Goal: Transaction & Acquisition: Purchase product/service

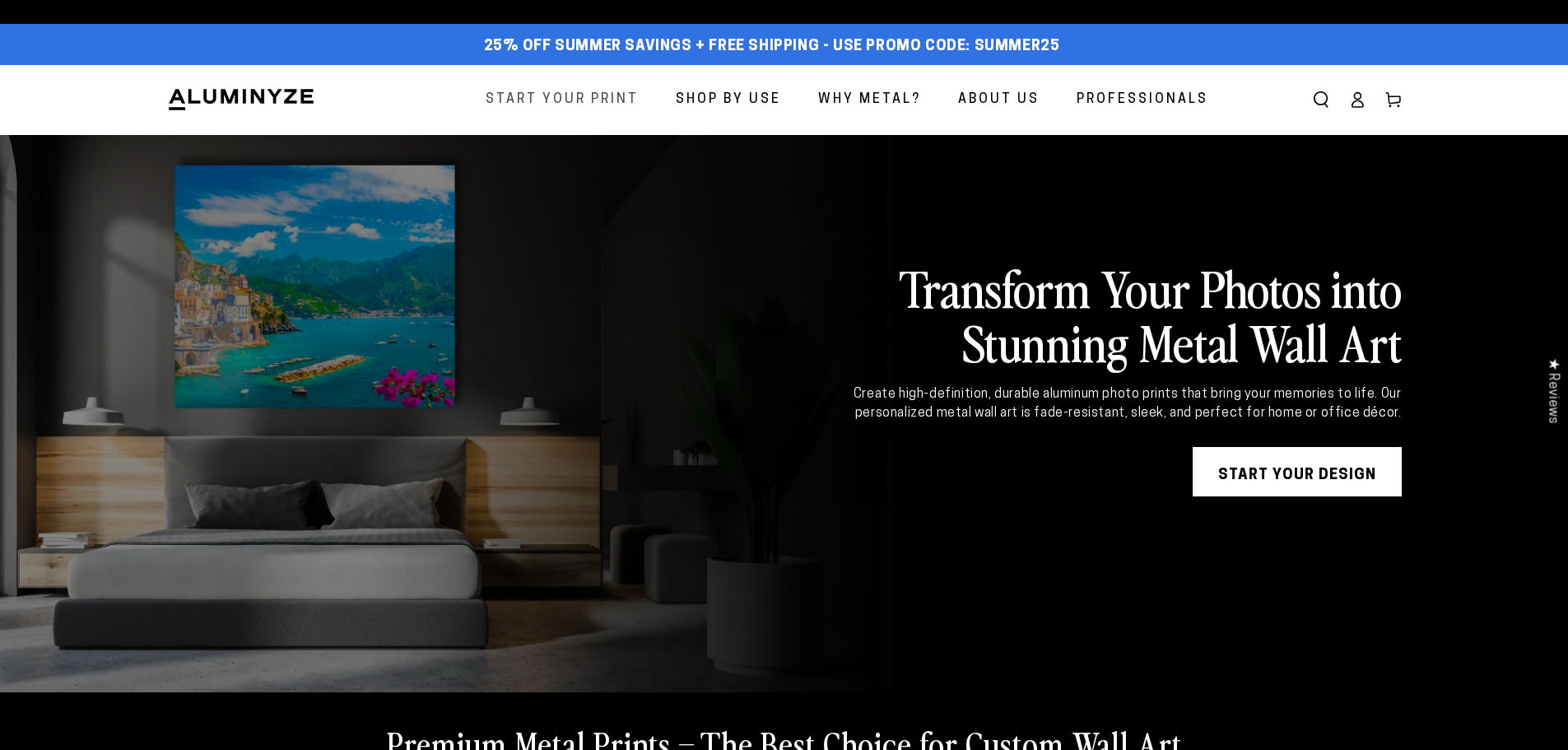
click at [556, 111] on span "Start Your Print" at bounding box center [562, 100] width 153 height 24
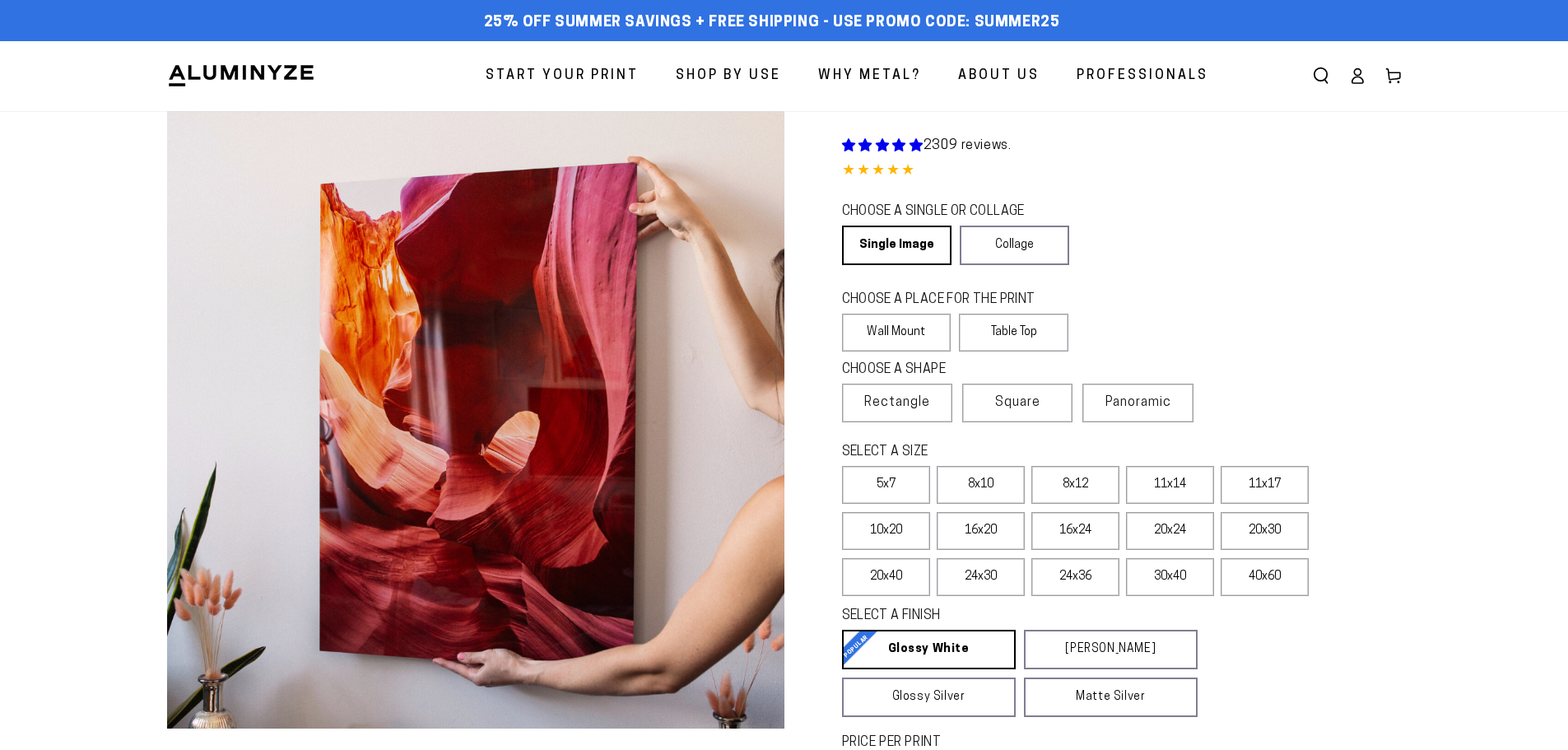
select select "**********"
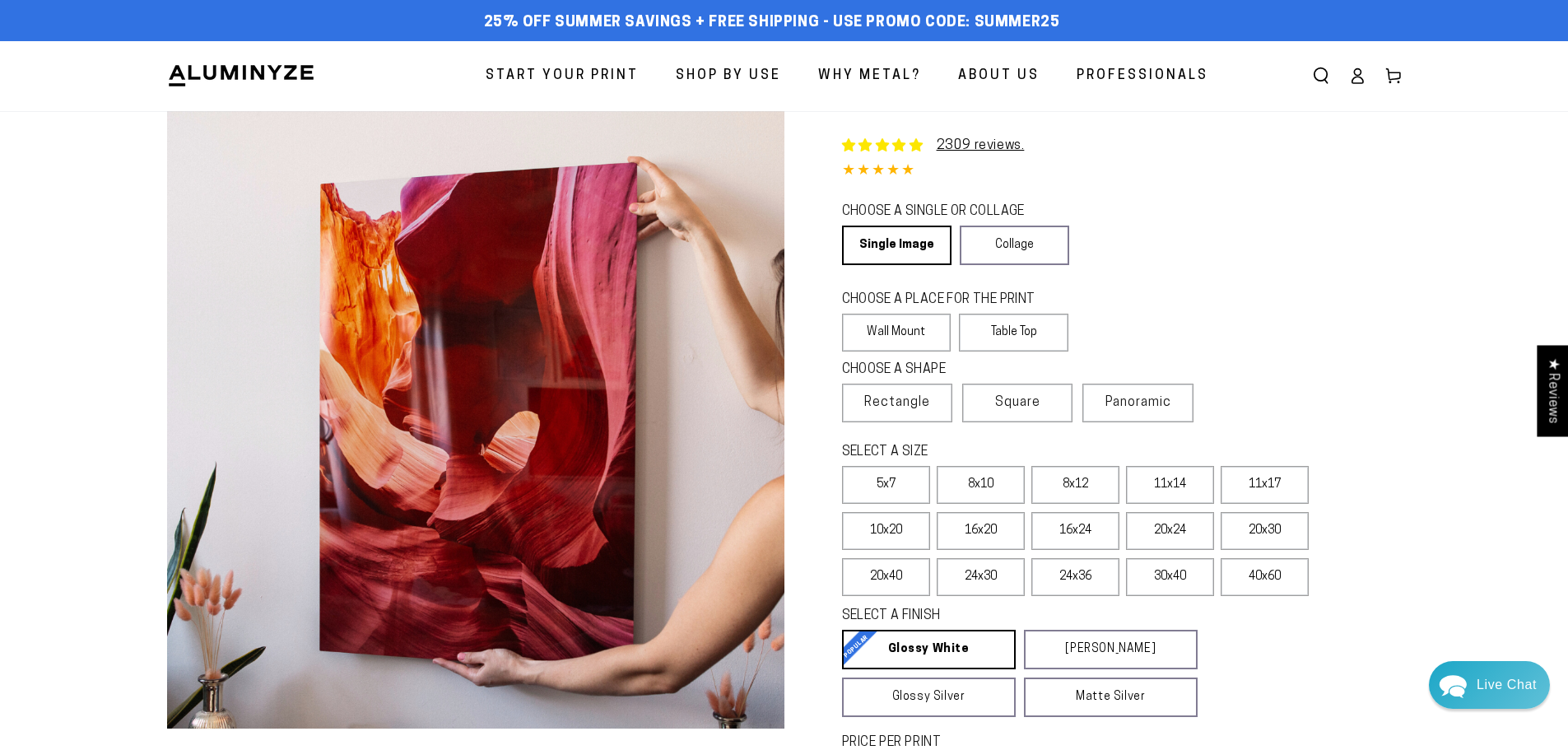
drag, startPoint x: 903, startPoint y: 168, endPoint x: 852, endPoint y: 187, distance: 54.4
click at [852, 187] on div "Single Product 2309 reviews. 4.85 / 5.0 (2241) 2241 total reviews CHOOSE A SING…" at bounding box center [1093, 498] width 618 height 774
click at [976, 170] on div "4.85 out of 5.0 stars" at bounding box center [1121, 171] width 560 height 24
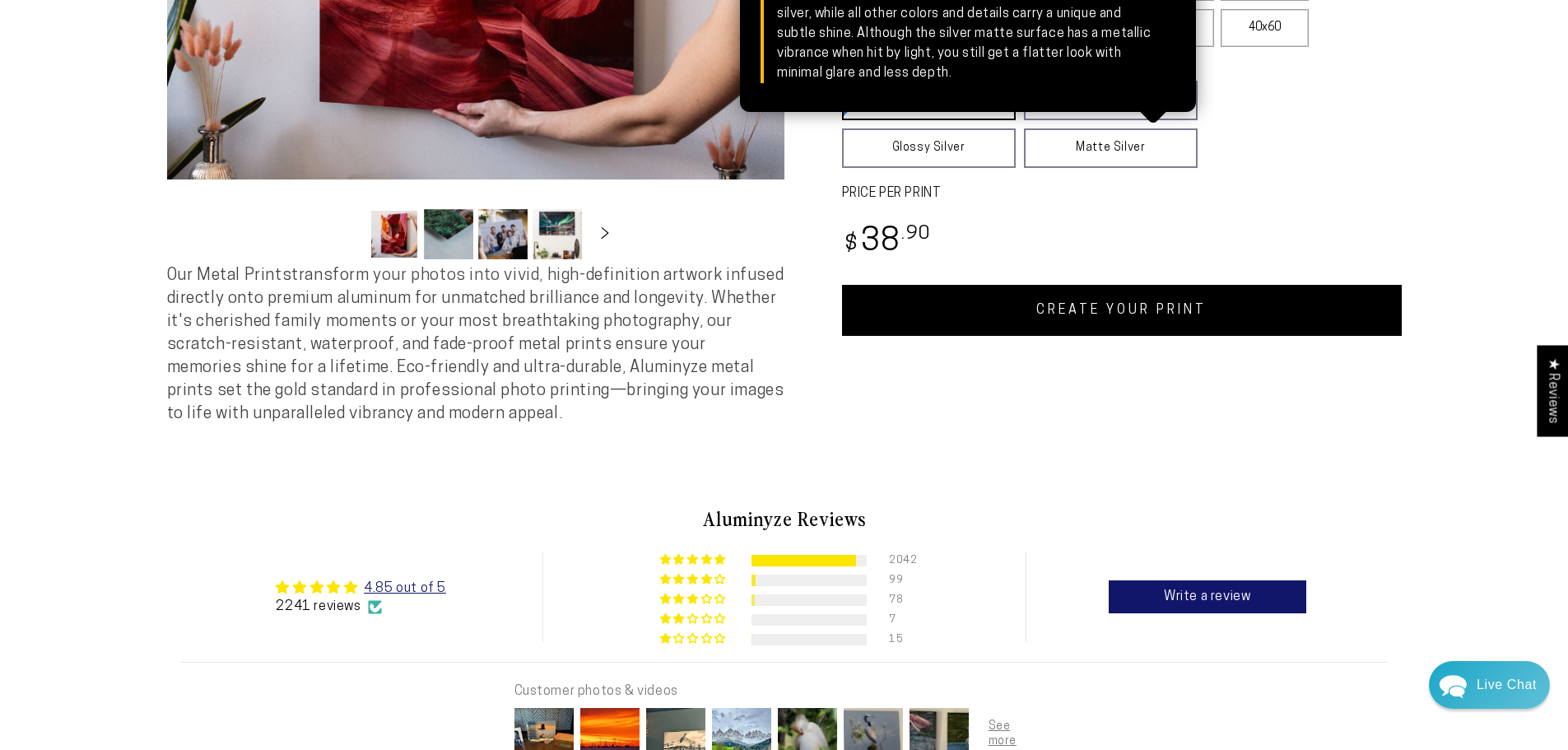
scroll to position [576, 0]
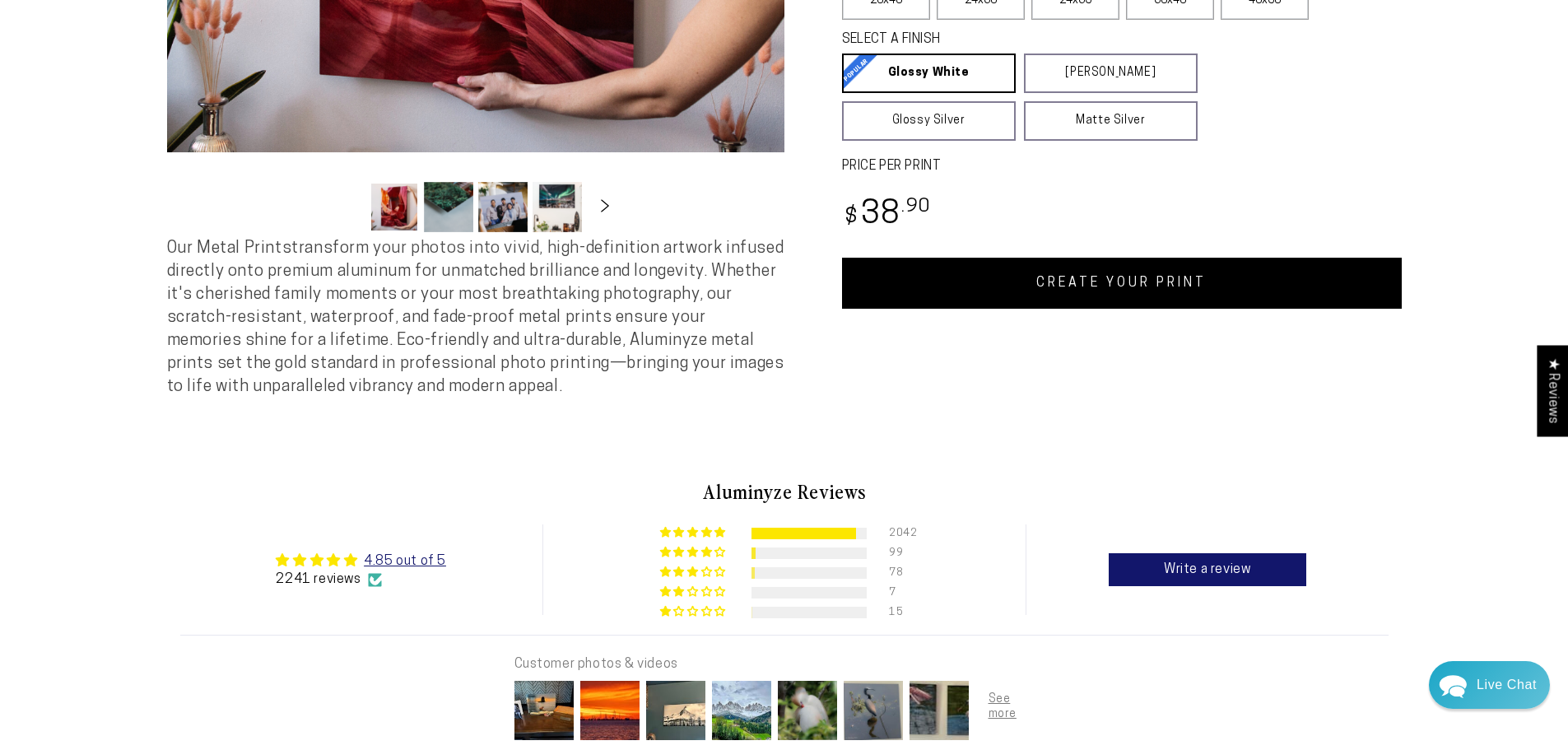
click at [602, 206] on icon "Slide right" at bounding box center [604, 205] width 24 height 12
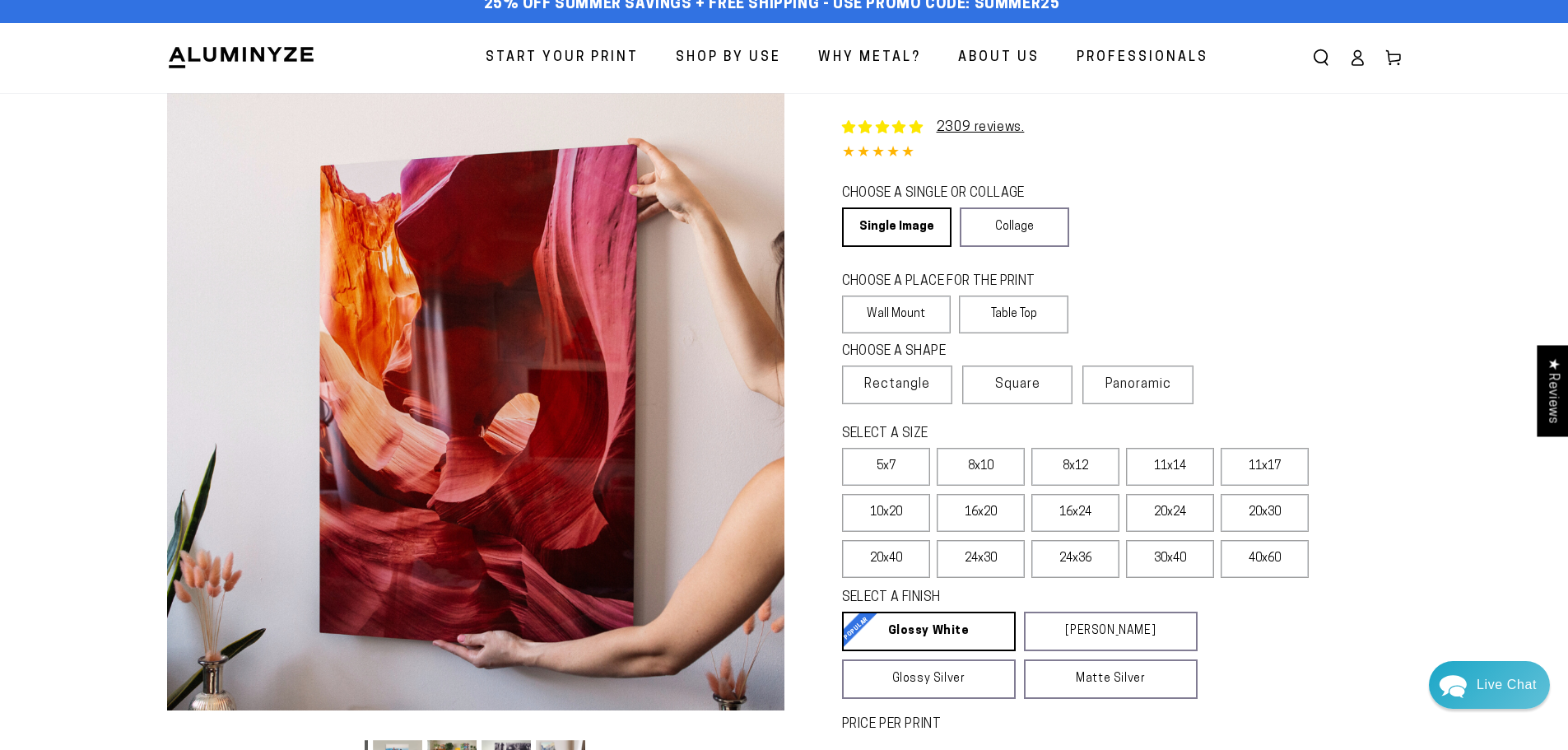
scroll to position [0, 0]
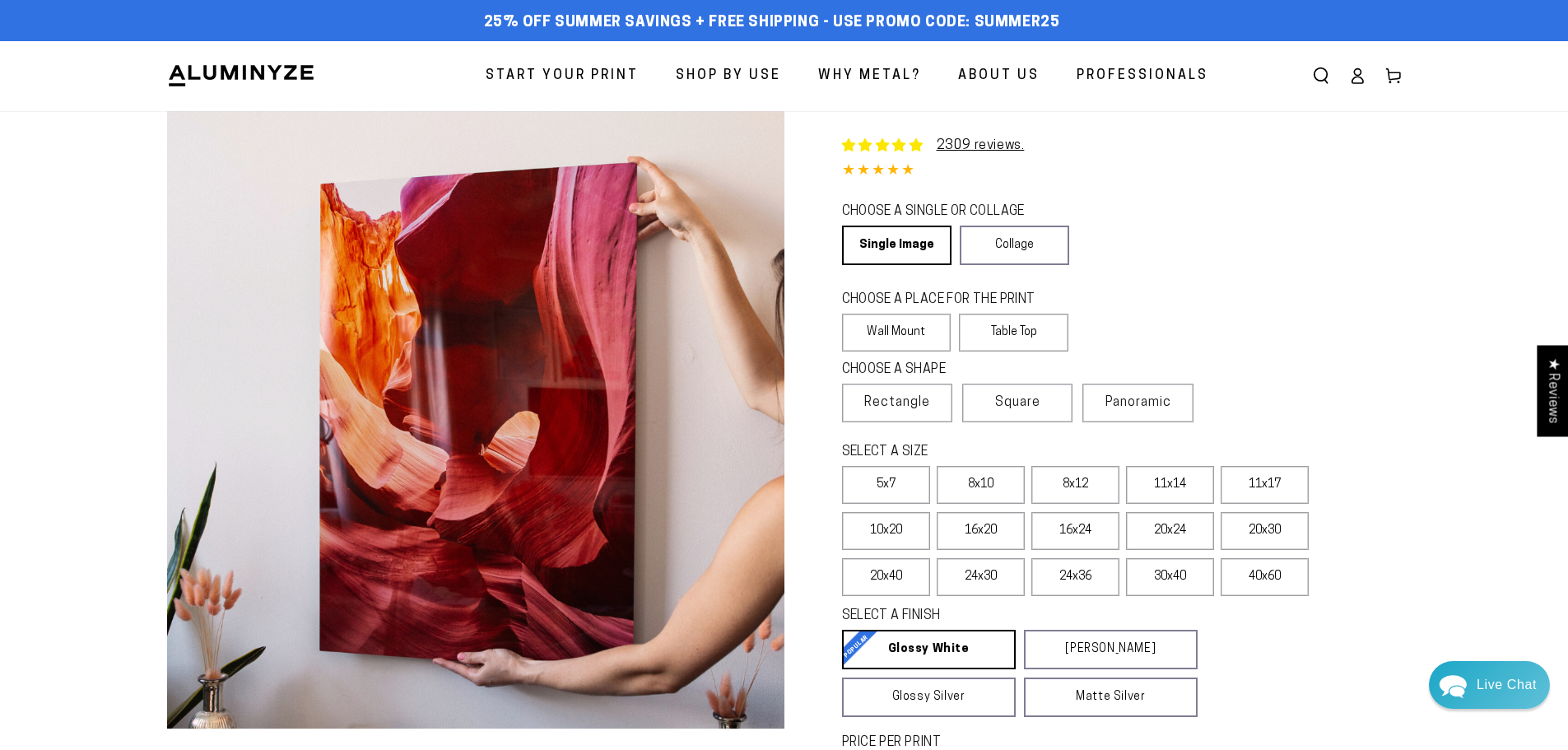
click at [1066, 449] on legend "SELECT A SIZE" at bounding box center [1006, 452] width 329 height 19
click at [1063, 410] on label "Square" at bounding box center [1017, 403] width 110 height 39
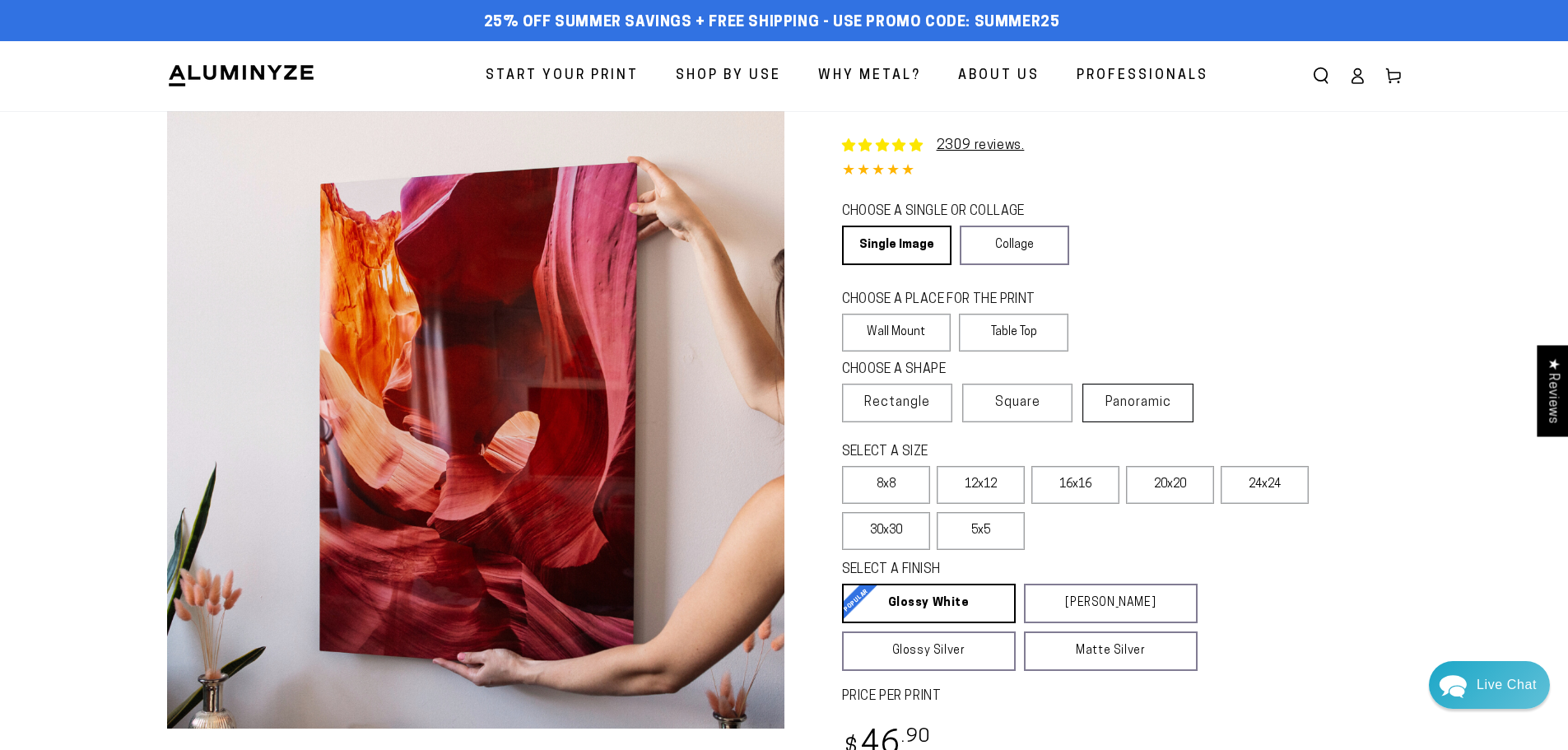
click at [1153, 408] on span "Panoramic" at bounding box center [1138, 403] width 66 height 13
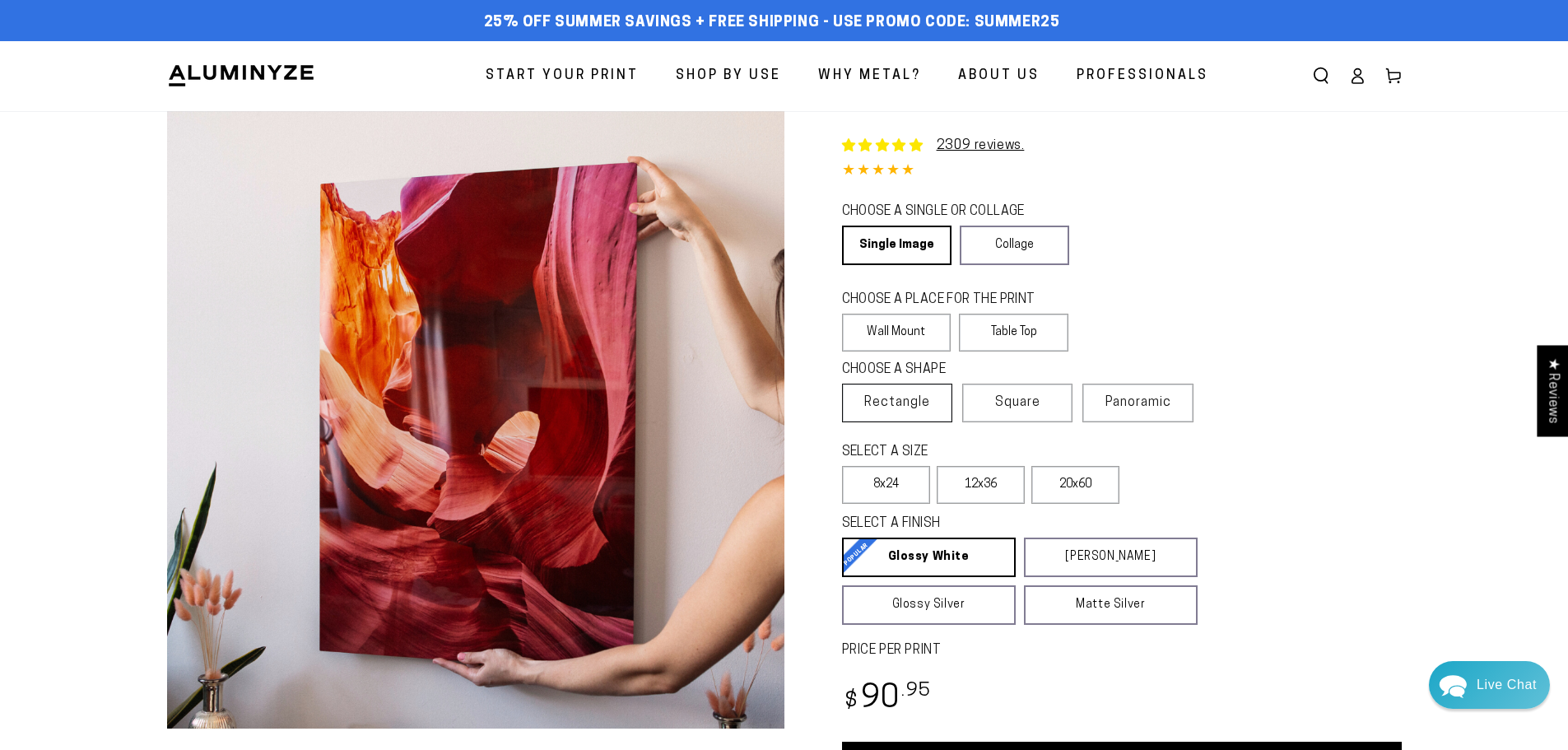
click at [899, 410] on span "Rectangle" at bounding box center [896, 402] width 66 height 20
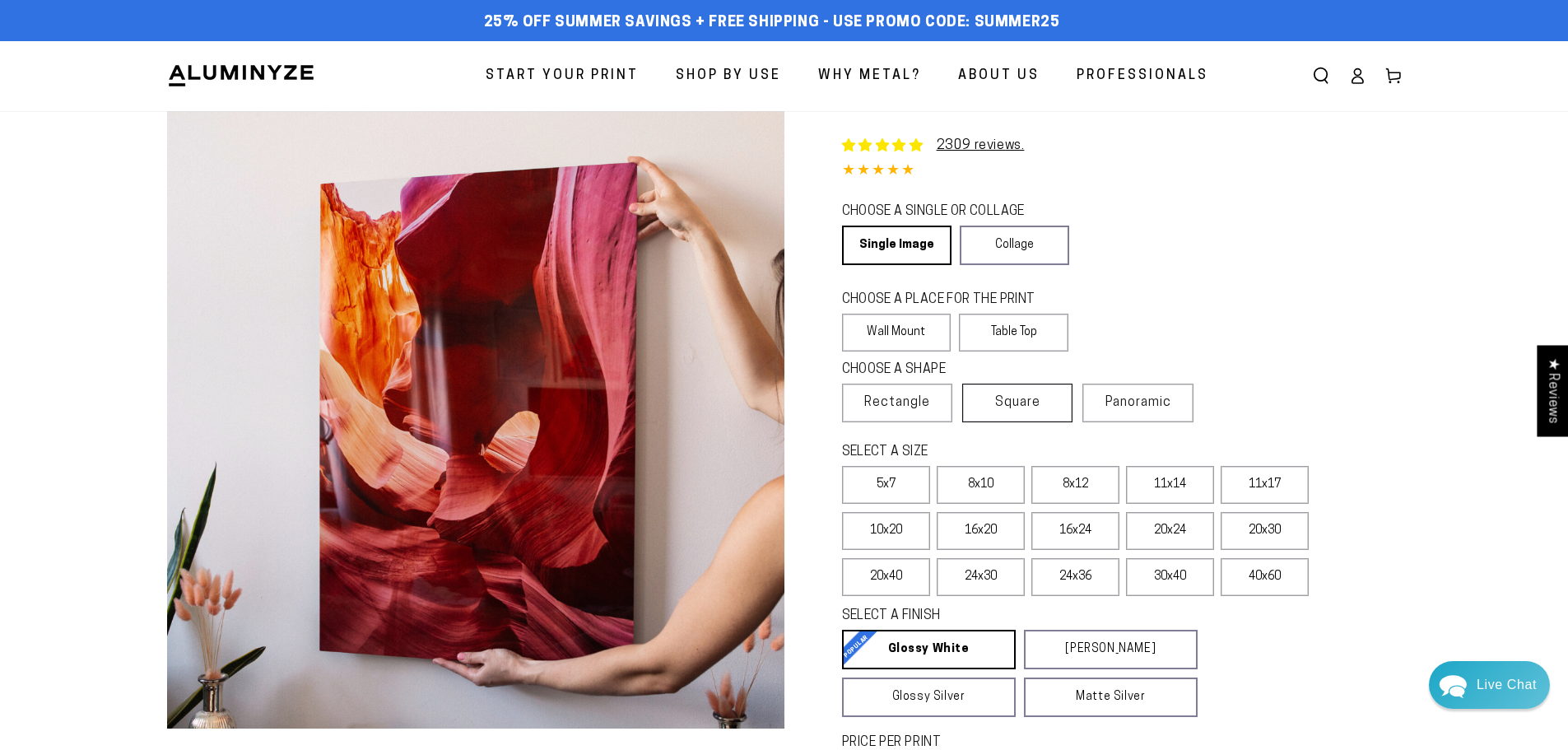
click at [1061, 411] on label "Square" at bounding box center [1017, 403] width 110 height 39
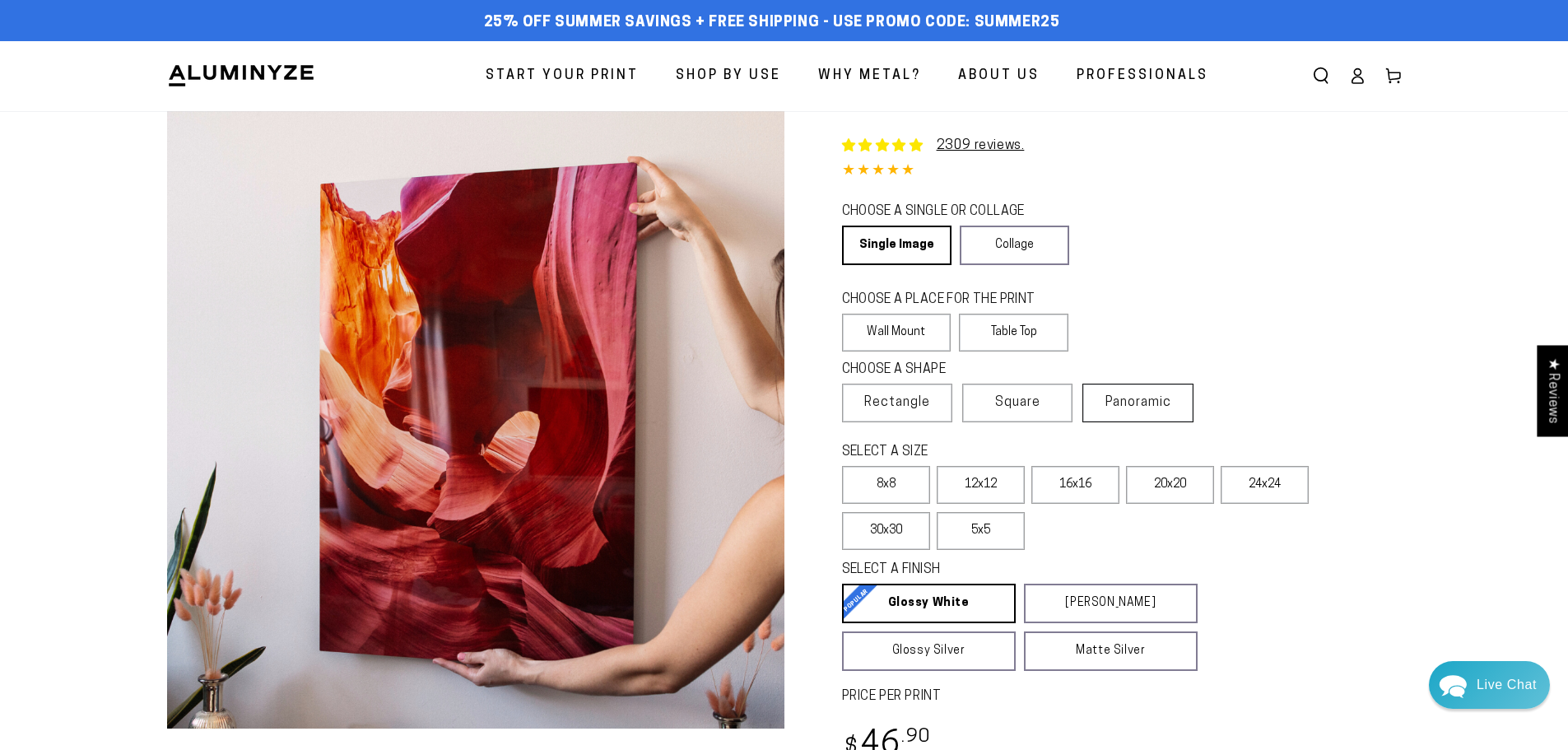
click at [1118, 404] on span "Panoramic" at bounding box center [1138, 403] width 66 height 13
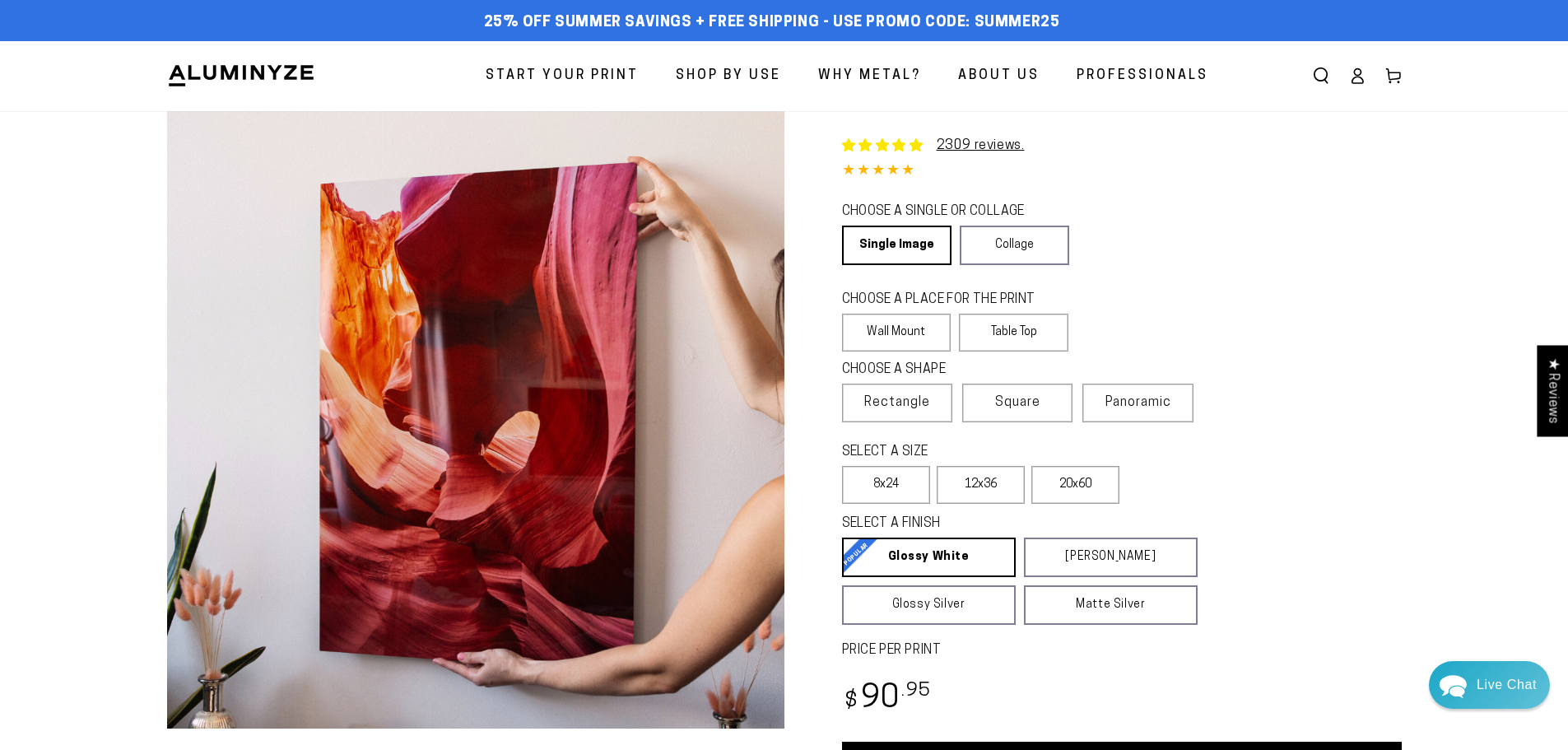
click at [1171, 484] on fieldset "SELECT A SIZE Learn more 5x7 8x10" at bounding box center [1027, 477] width 372 height 69
click at [1007, 257] on link "Collage" at bounding box center [1014, 245] width 109 height 40
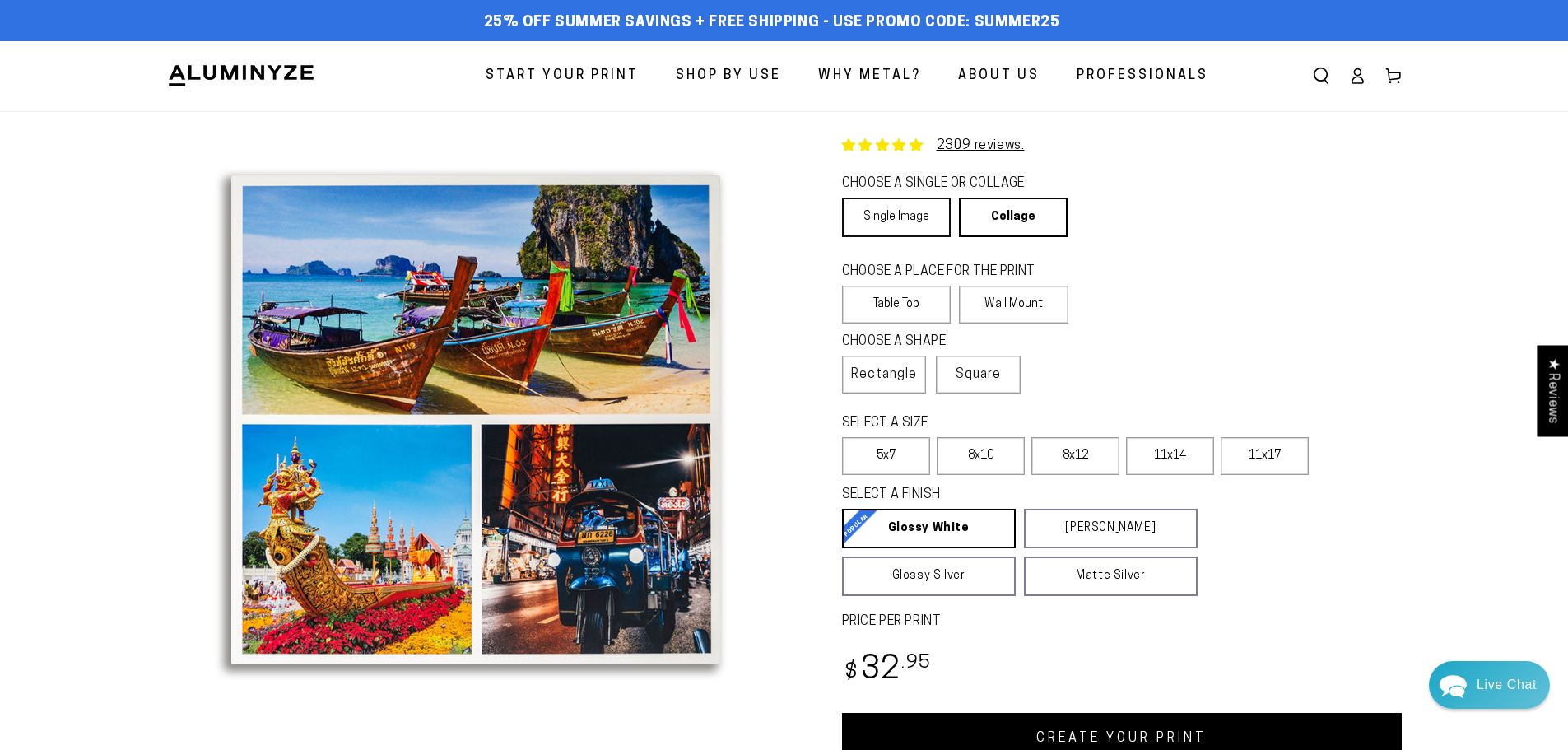
click at [890, 218] on link "Single Image" at bounding box center [896, 218] width 108 height 40
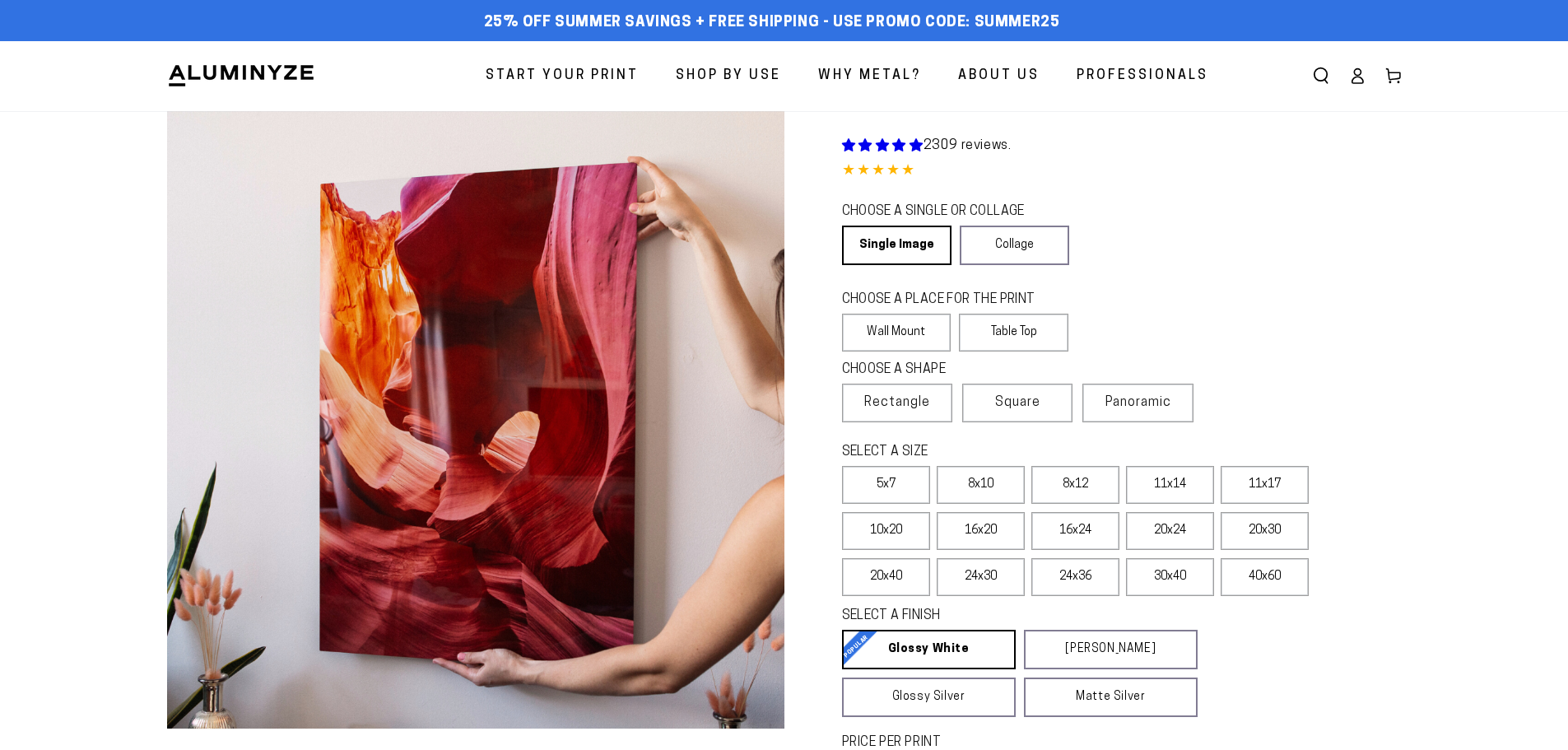
select select "**********"
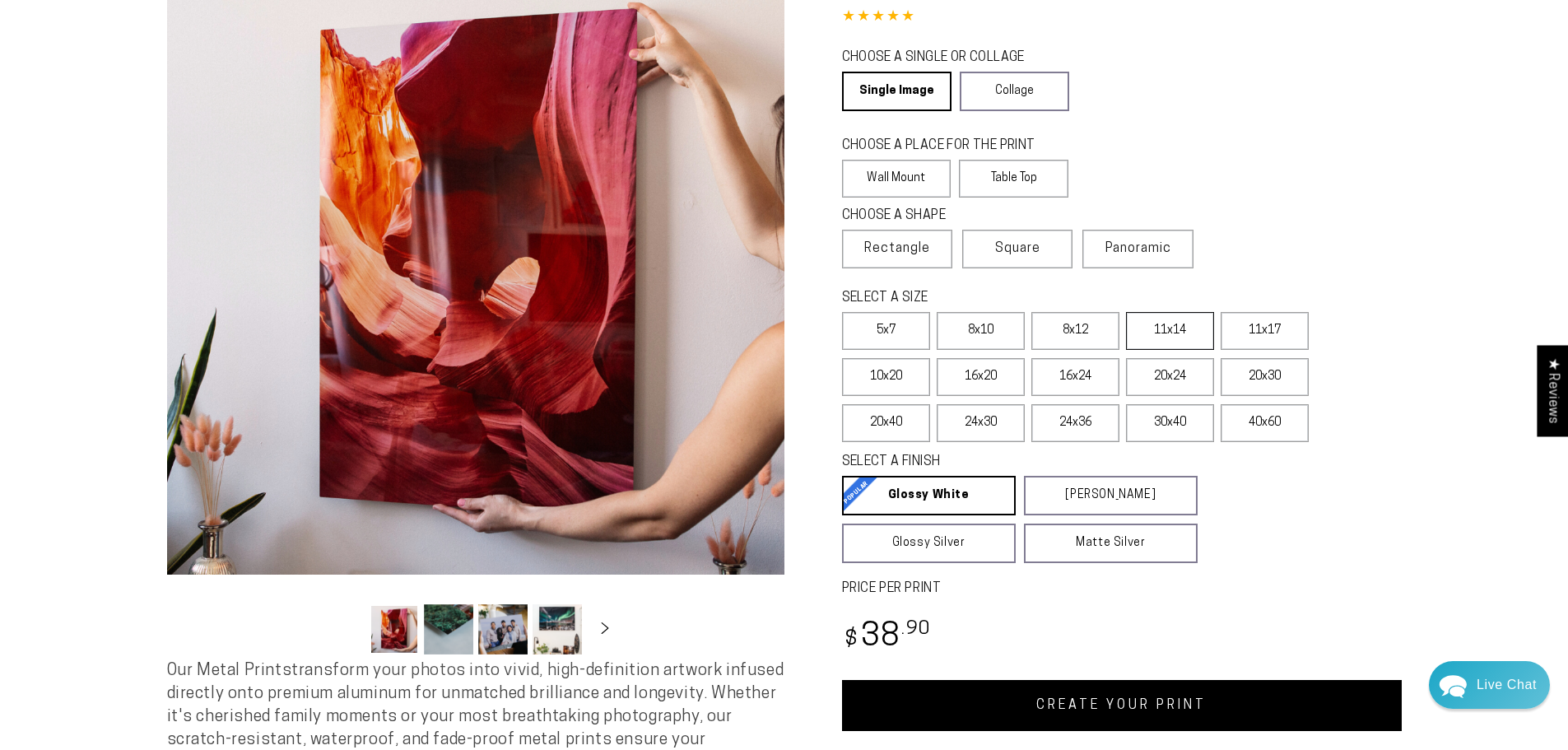
scroll to position [164, 0]
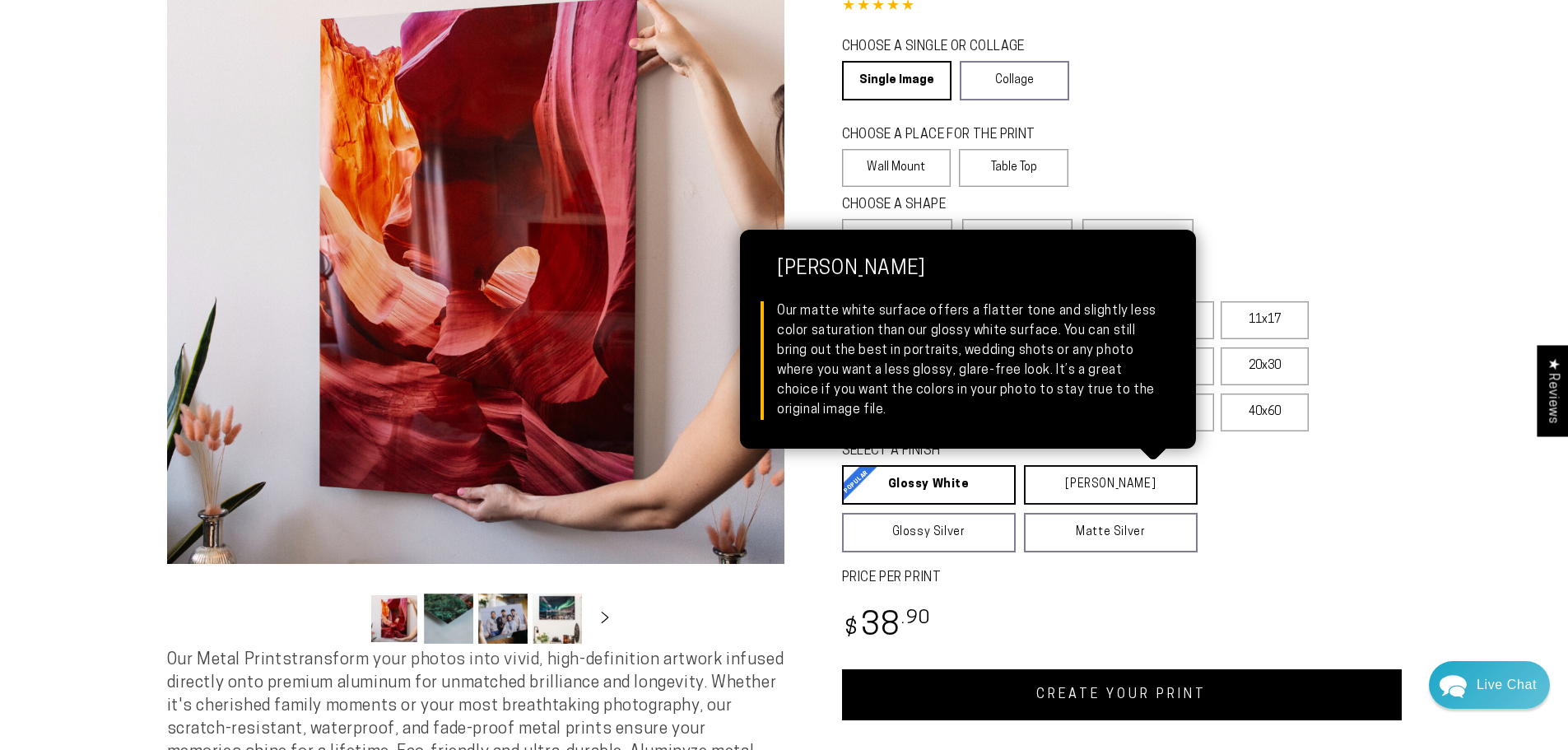
click at [1092, 481] on link "Matte White Matte White Our matte white surface offers a flatter tone and sligh…" at bounding box center [1110, 485] width 174 height 40
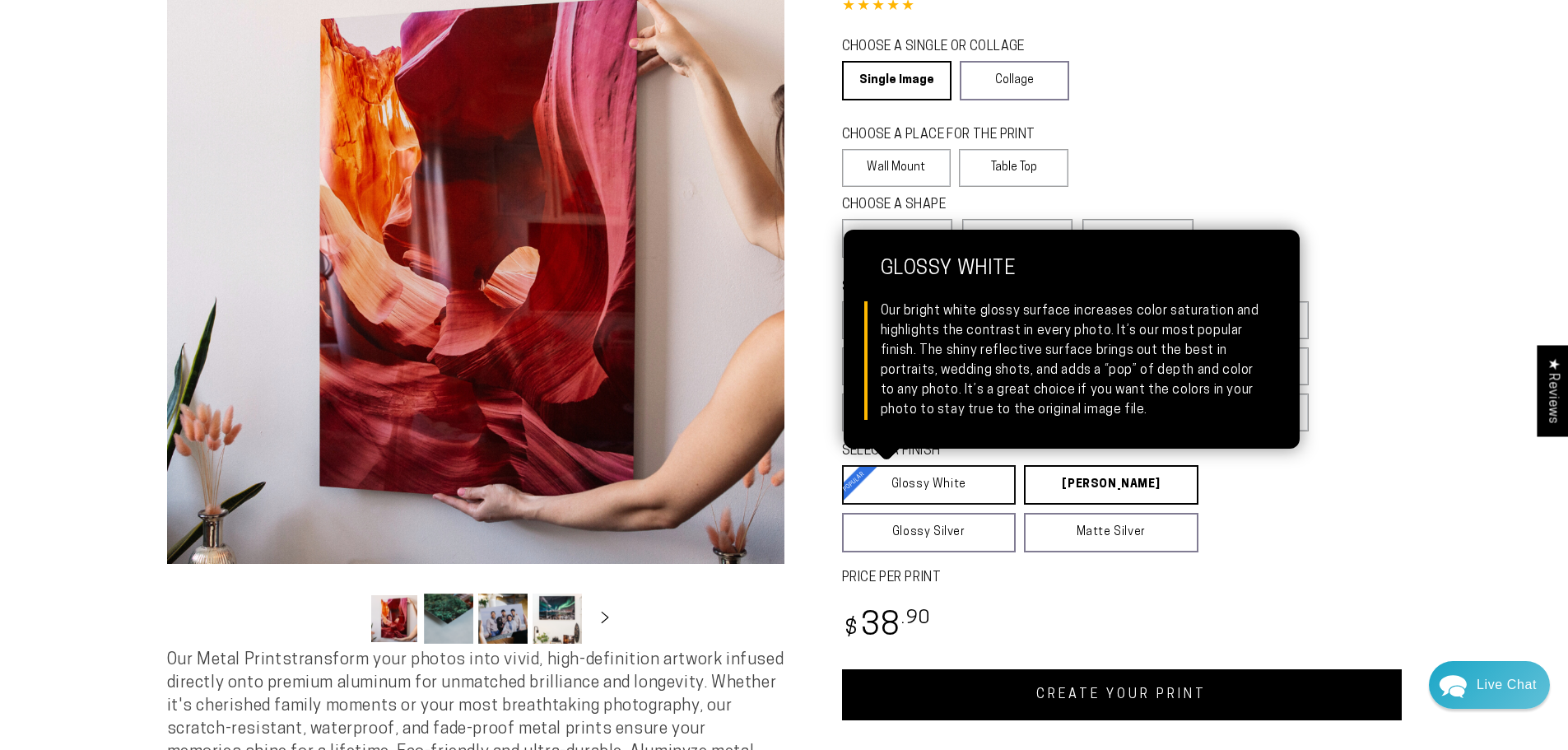
click at [955, 479] on link "Glossy White Glossy White Our bright white glossy surface increases color satur…" at bounding box center [929, 485] width 175 height 40
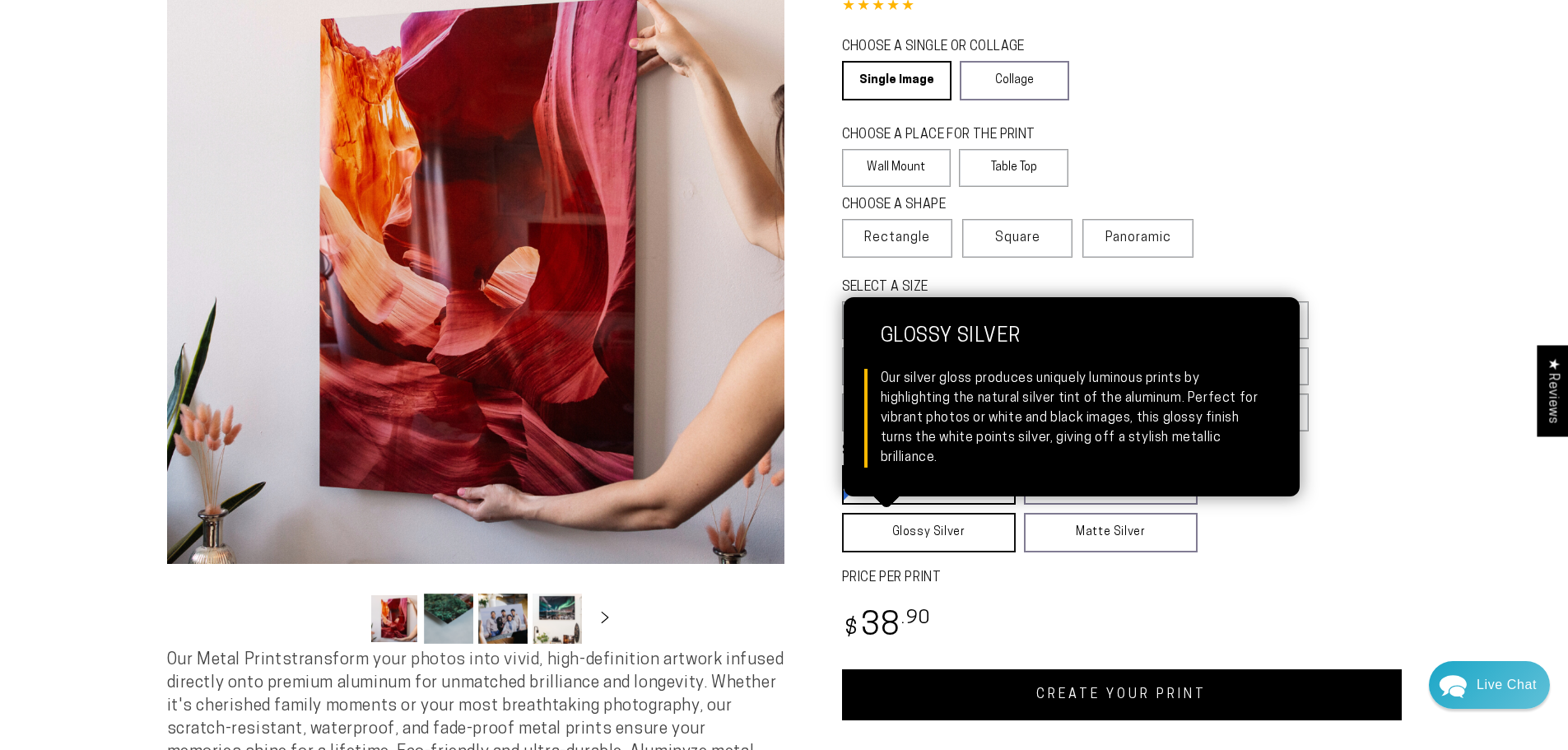
click at [929, 529] on link "Glossy Silver Glossy Silver Our silver gloss produces uniquely luminous prints …" at bounding box center [928, 533] width 174 height 40
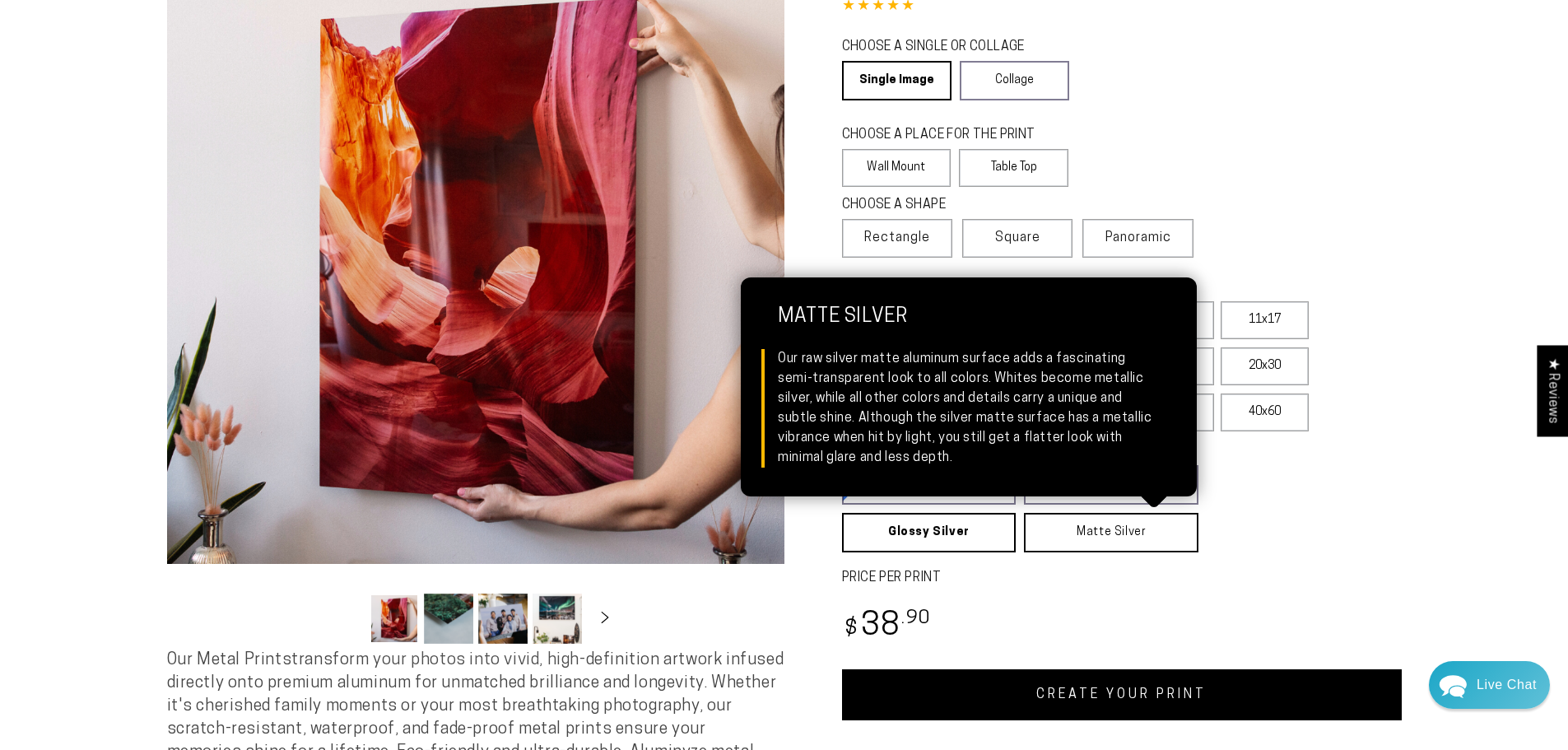
click at [1069, 525] on link "Matte Silver Matte Silver Our raw silver matte aluminum surface adds a fascinat…" at bounding box center [1111, 533] width 175 height 40
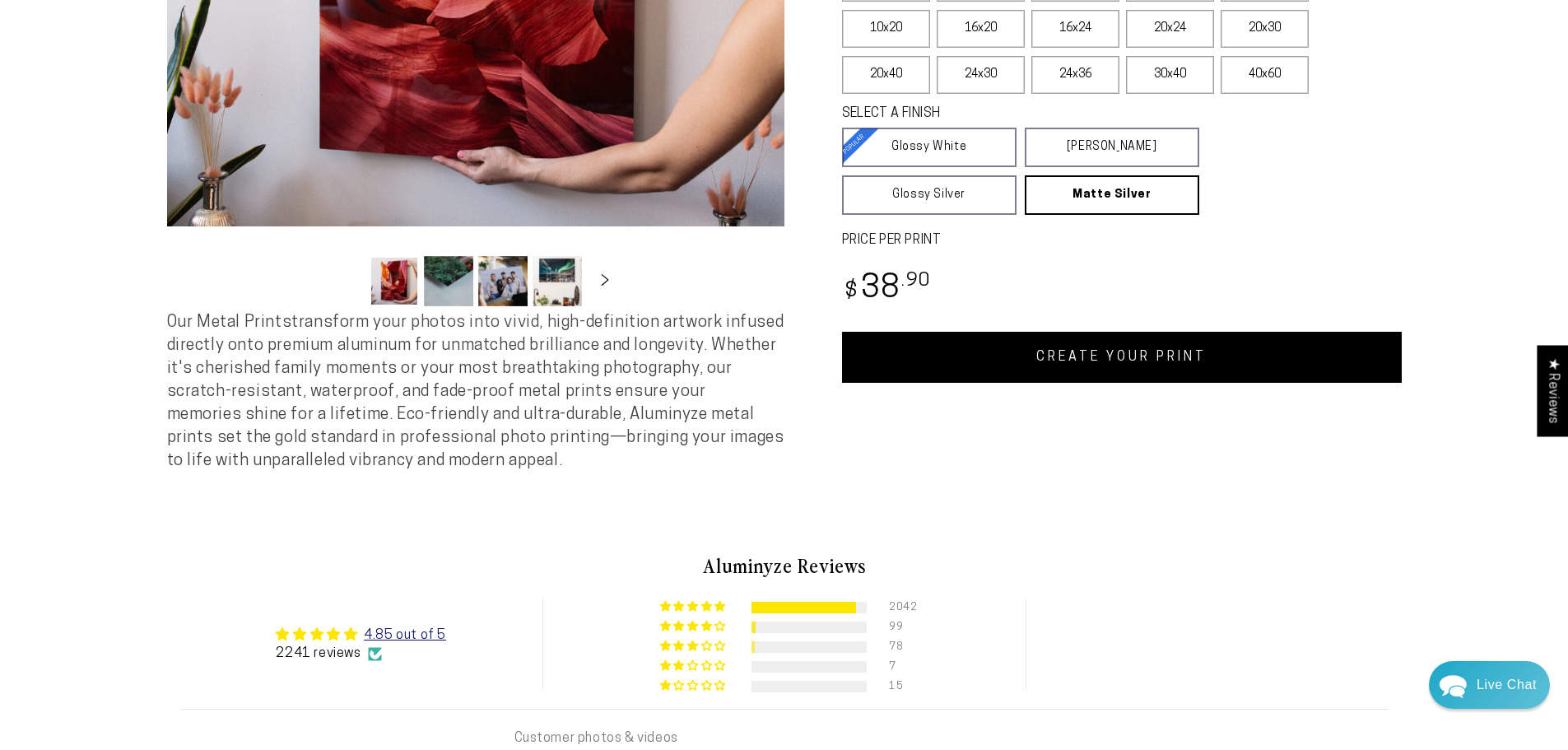
scroll to position [576, 0]
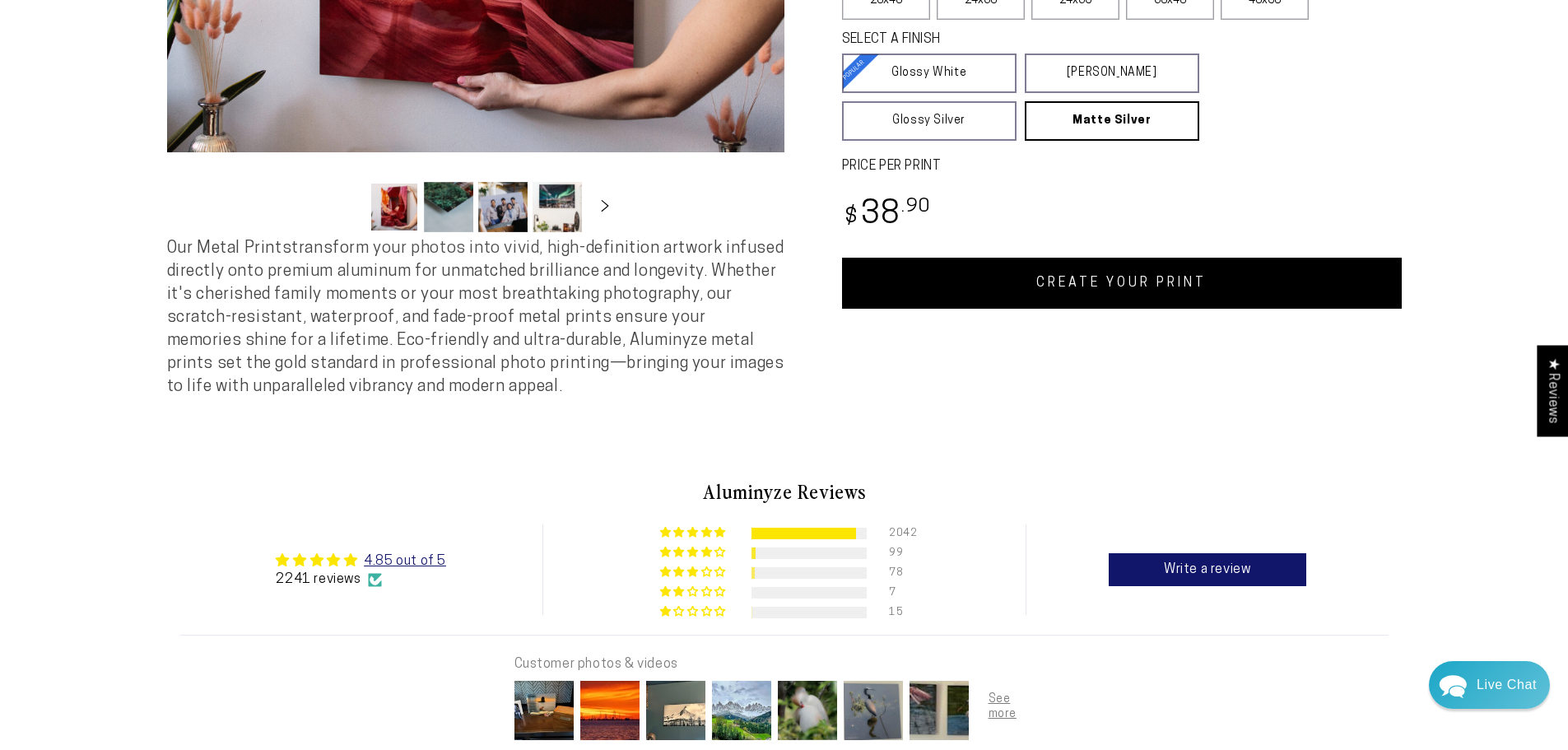
drag, startPoint x: 523, startPoint y: 406, endPoint x: 171, endPoint y: 260, distance: 381.1
click at [171, 260] on p "Our Metal Prints transform your photos into vivid, high-definition artwork infu…" at bounding box center [476, 317] width 618 height 162
copy span "Our Metal Prints transform your photos into vivid, high-definition artwork infu…"
click at [520, 344] on span "Our Metal Prints transform your photos into vivid, high-definition artwork infu…" at bounding box center [476, 317] width 618 height 155
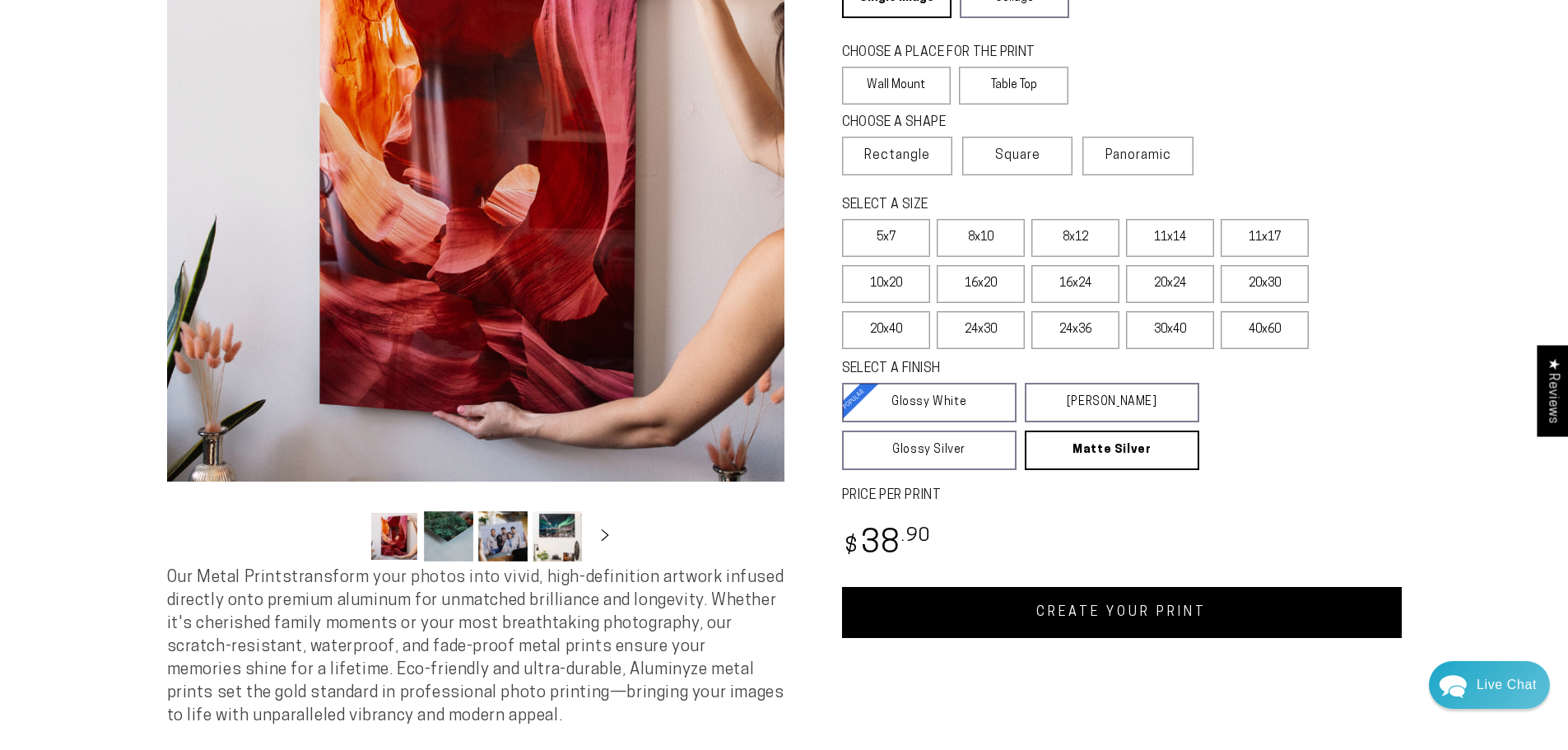
scroll to position [0, 0]
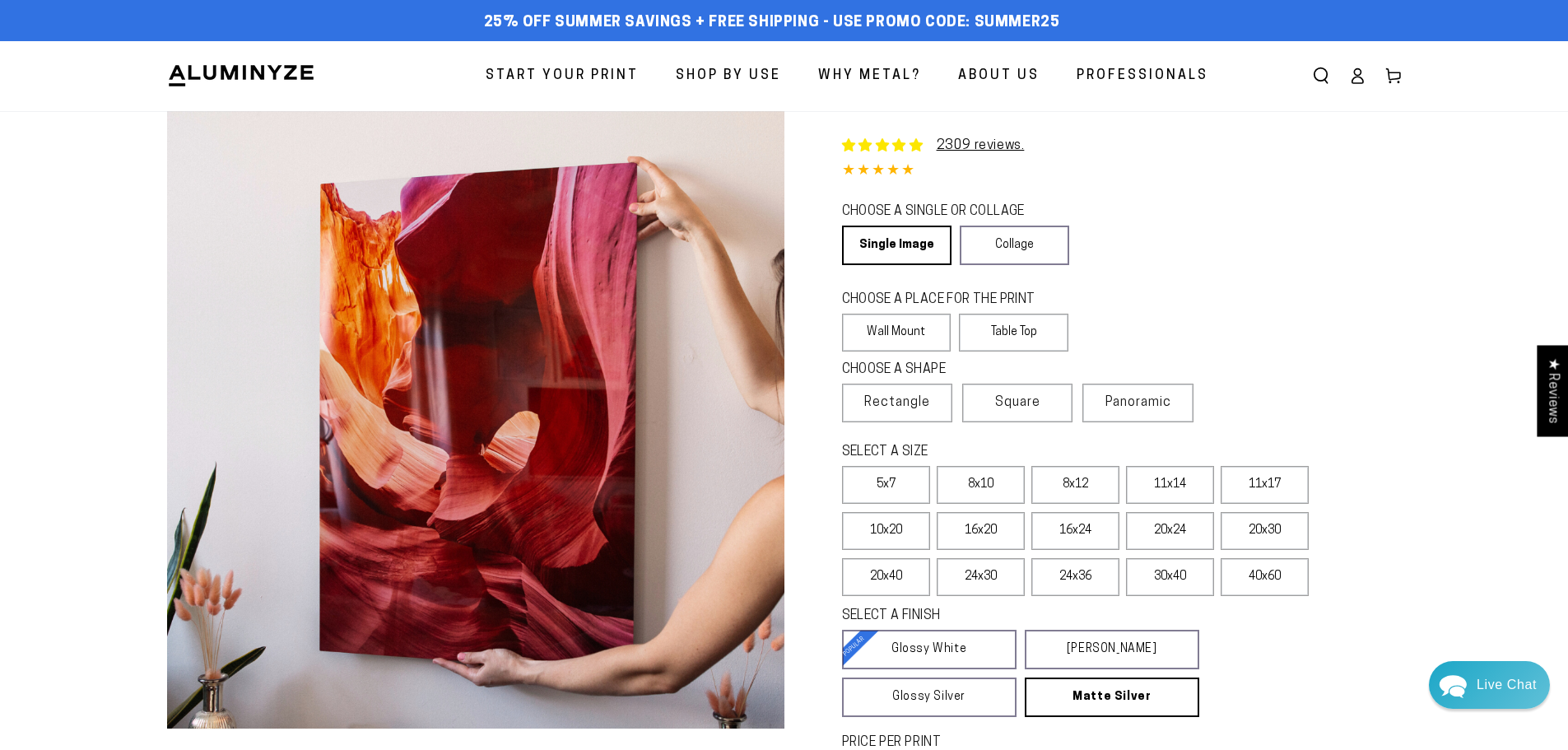
drag, startPoint x: 832, startPoint y: 219, endPoint x: 1040, endPoint y: 210, distance: 208.2
click at [1040, 210] on div "Single Product 2309 reviews. 4.85 / 5.0 (2241) 2241 total reviews CHOOSE A SING…" at bounding box center [1093, 498] width 618 height 774
copy legend "CHOOSE A SINGLE OR COLLAGE"
click at [1195, 300] on div "CHOOSE A PLACE FOR THE PRINT Learn more" at bounding box center [1018, 302] width 353 height 23
click at [1106, 291] on div "CHOOSE A PLACE FOR THE PRINT Learn more" at bounding box center [1018, 302] width 353 height 23
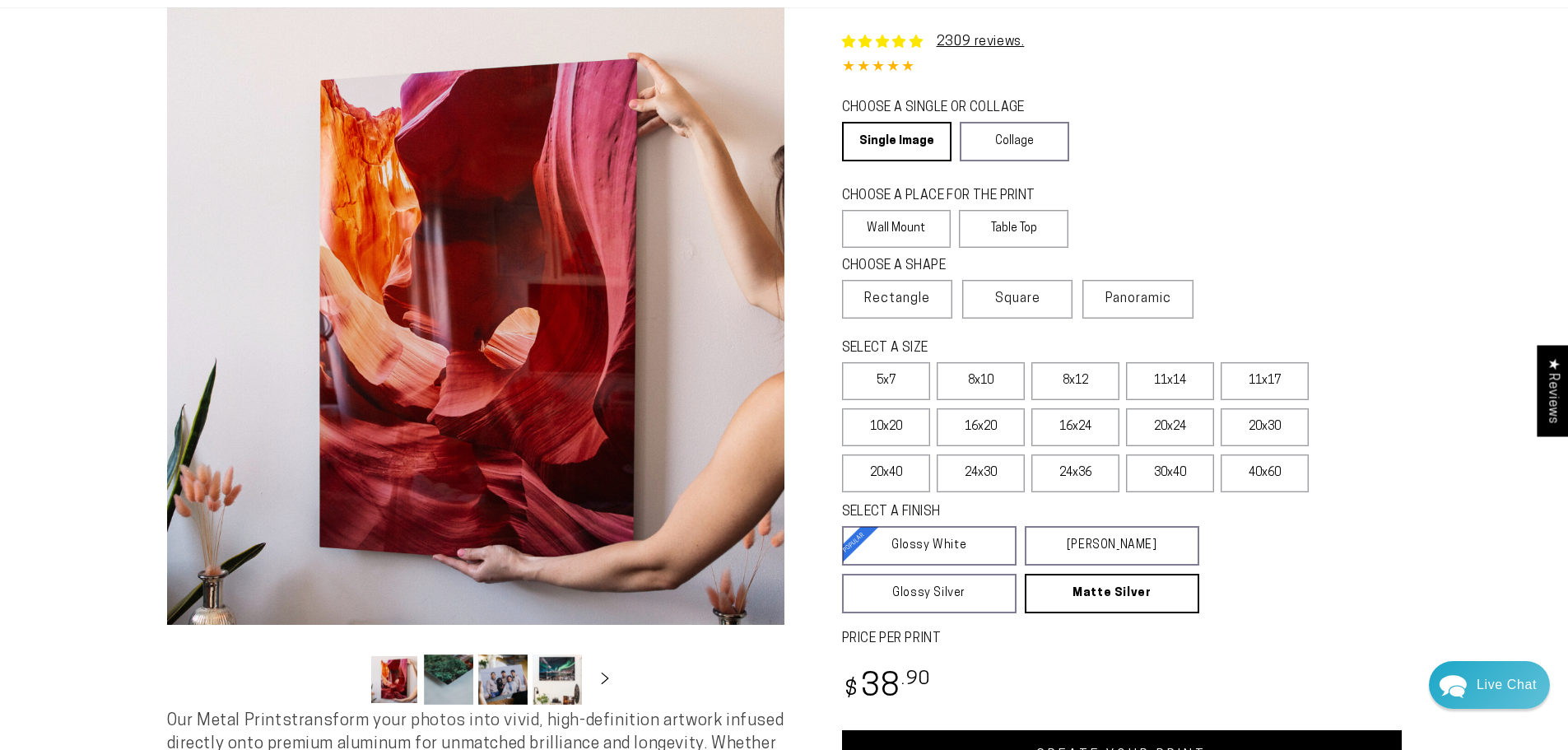
scroll to position [83, 0]
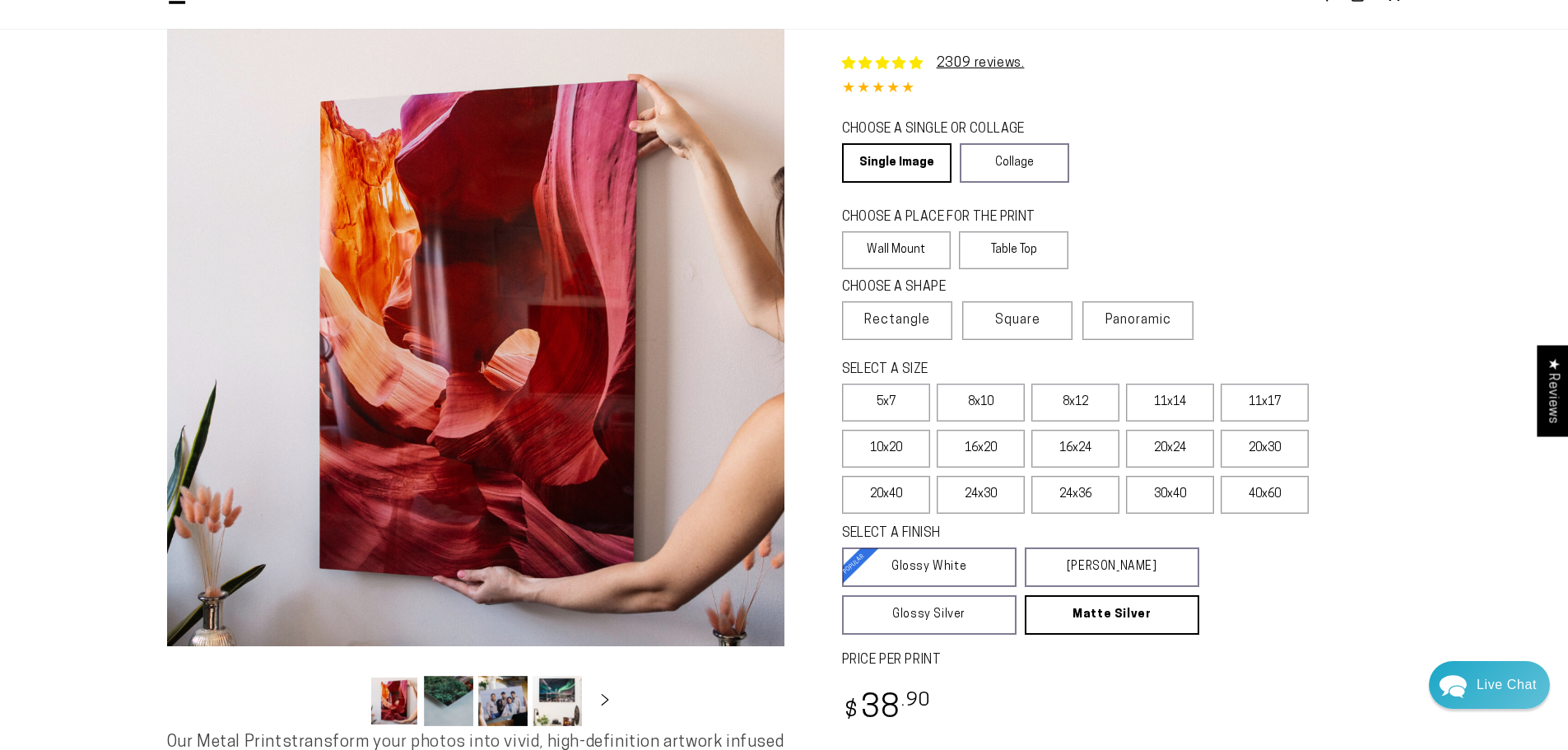
click at [1198, 132] on div "CHOOSE A SINGLE OR COLLAGE Learn more Single Image Collage" at bounding box center [1121, 153] width 560 height 71
click at [997, 250] on label "Table Top" at bounding box center [1013, 250] width 109 height 38
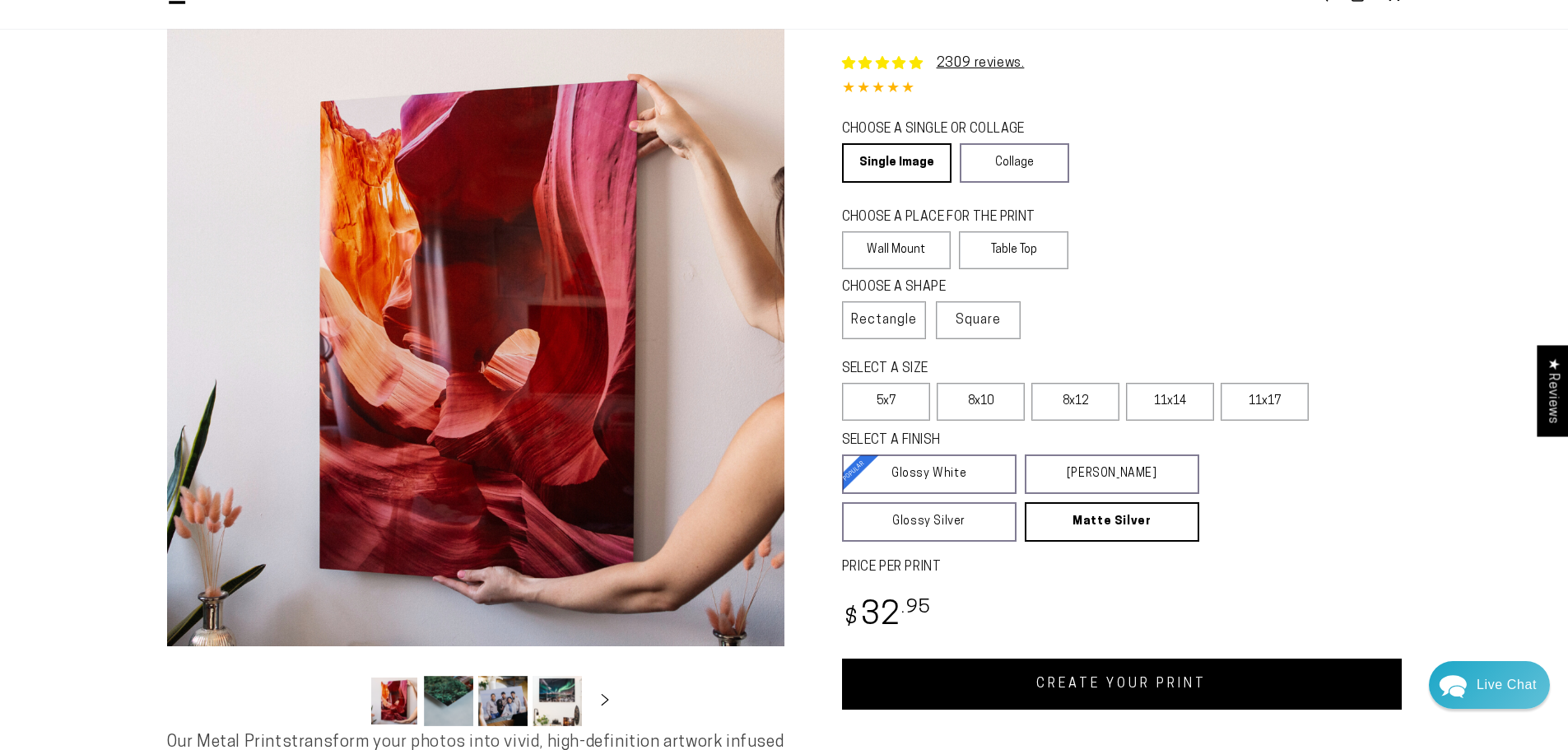
click at [1207, 216] on div "CHOOSE A PLACE FOR THE PRINT Learn more Wall Mount Table Top" at bounding box center [1121, 241] width 560 height 70
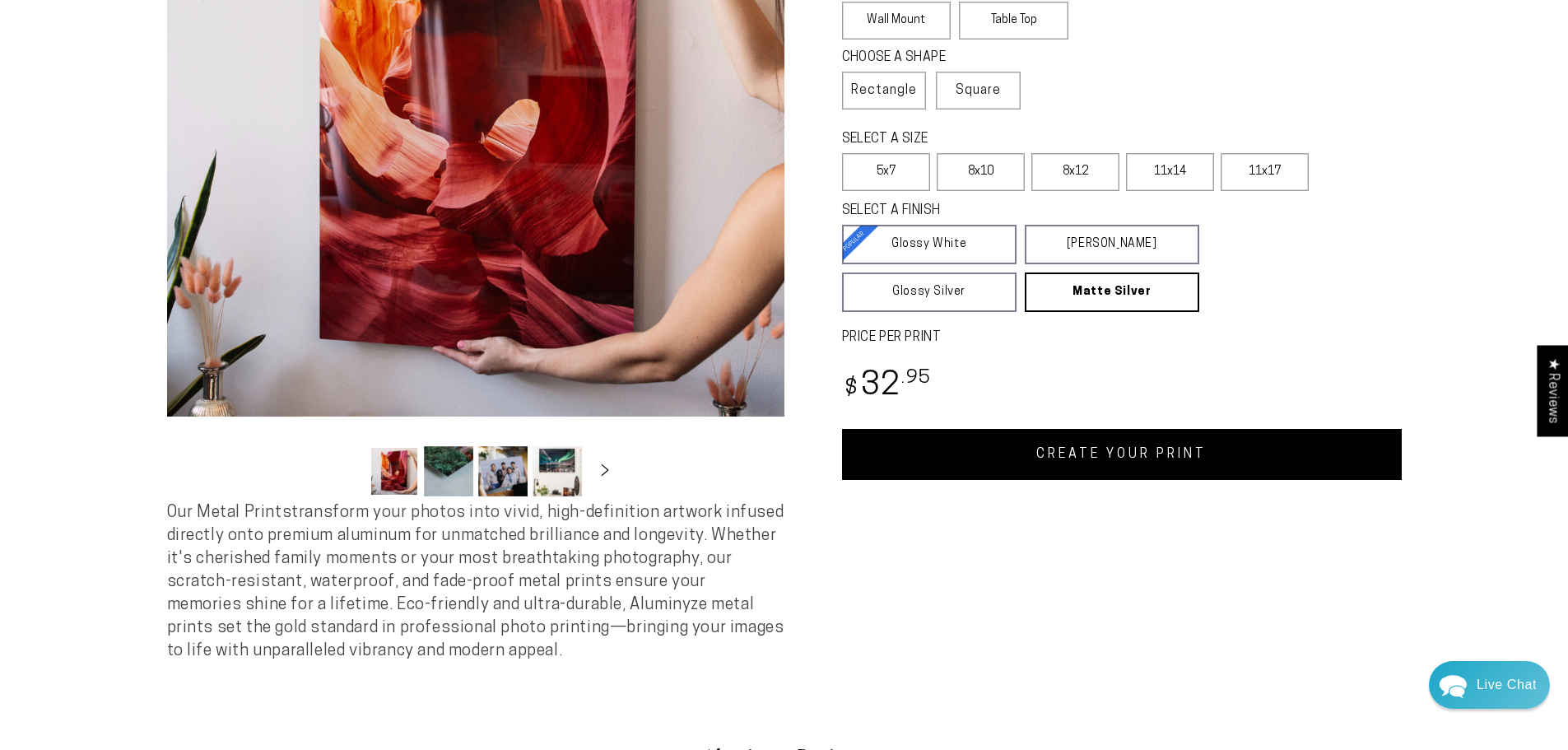
scroll to position [329, 0]
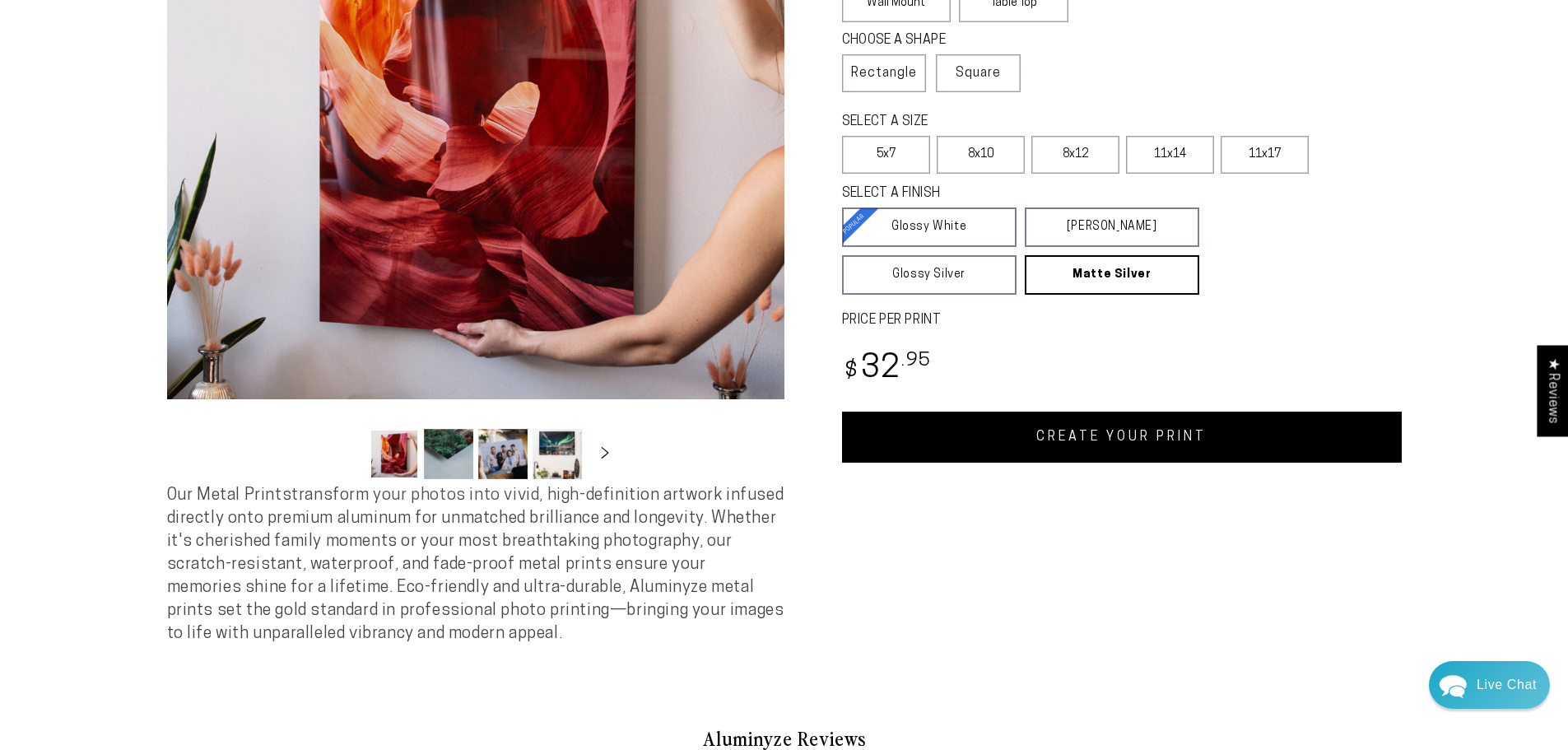
click at [1119, 506] on div "Single Product 2309 reviews. 4.85 / 5.0 (2241) 2241 total reviews CHOOSE A SING…" at bounding box center [1093, 213] width 618 height 864
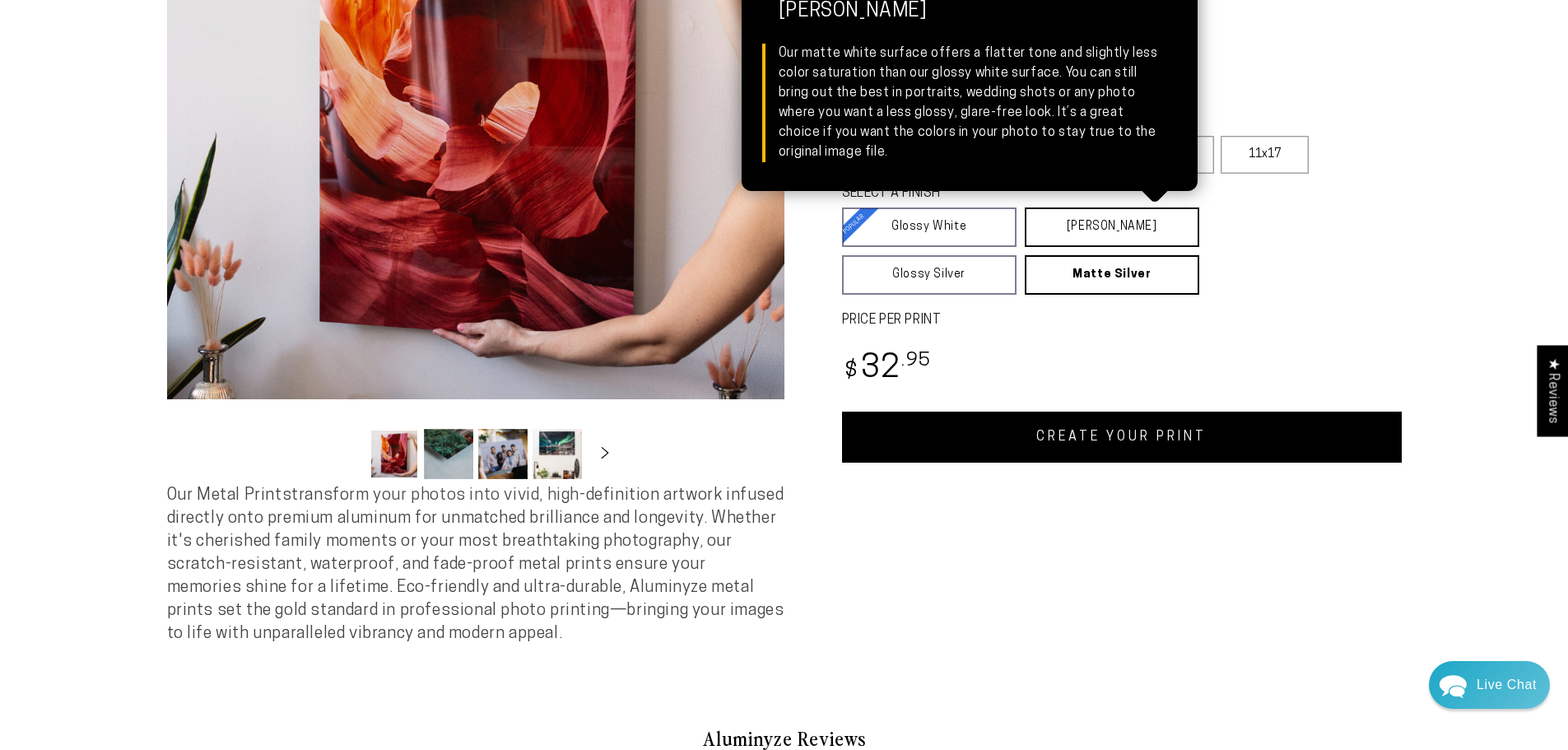
click at [1079, 231] on link "Matte White Matte White Our matte white surface offers a flatter tone and sligh…" at bounding box center [1112, 227] width 175 height 40
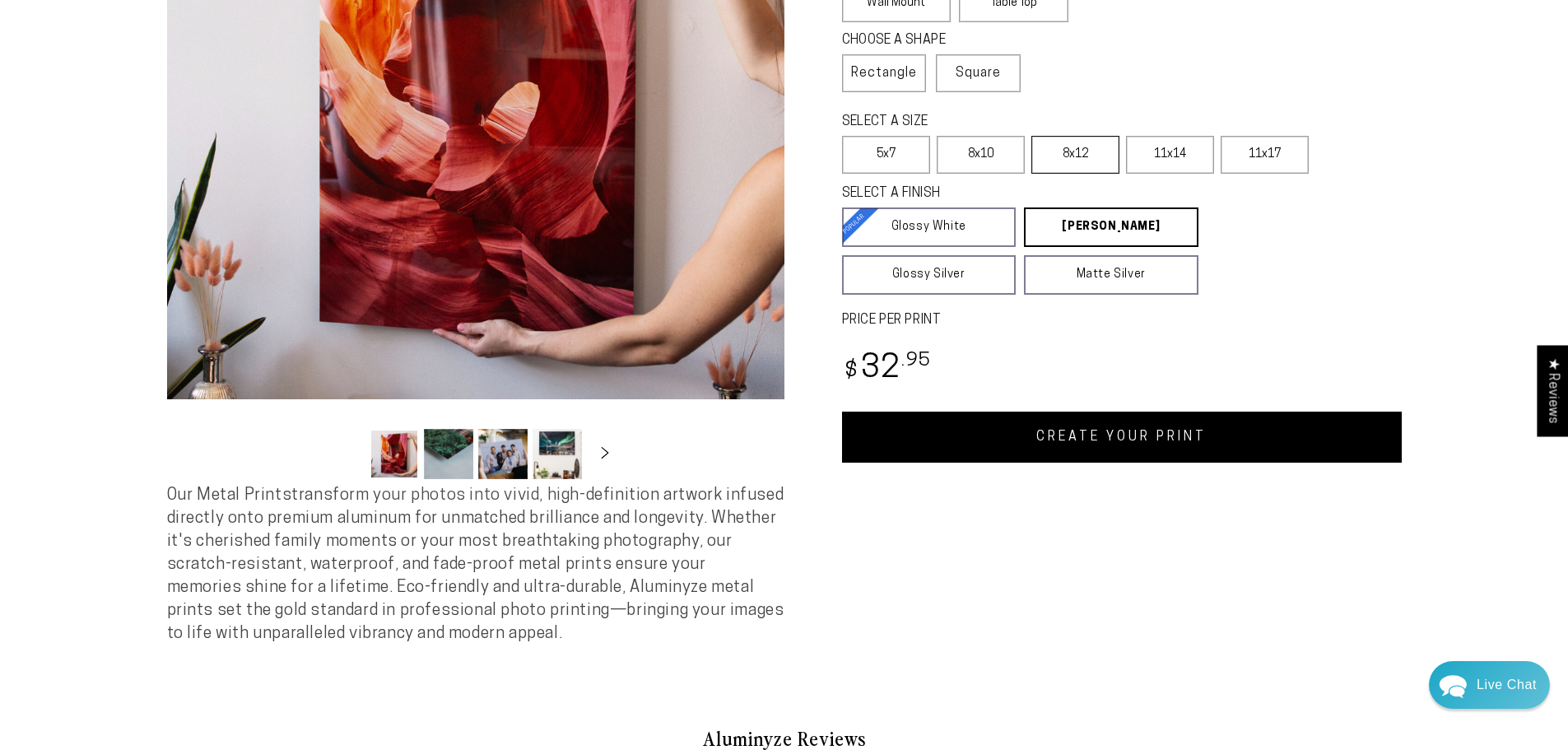
click at [1097, 155] on label "8x12" at bounding box center [1075, 155] width 88 height 38
click at [1146, 148] on label "11x14" at bounding box center [1170, 155] width 88 height 38
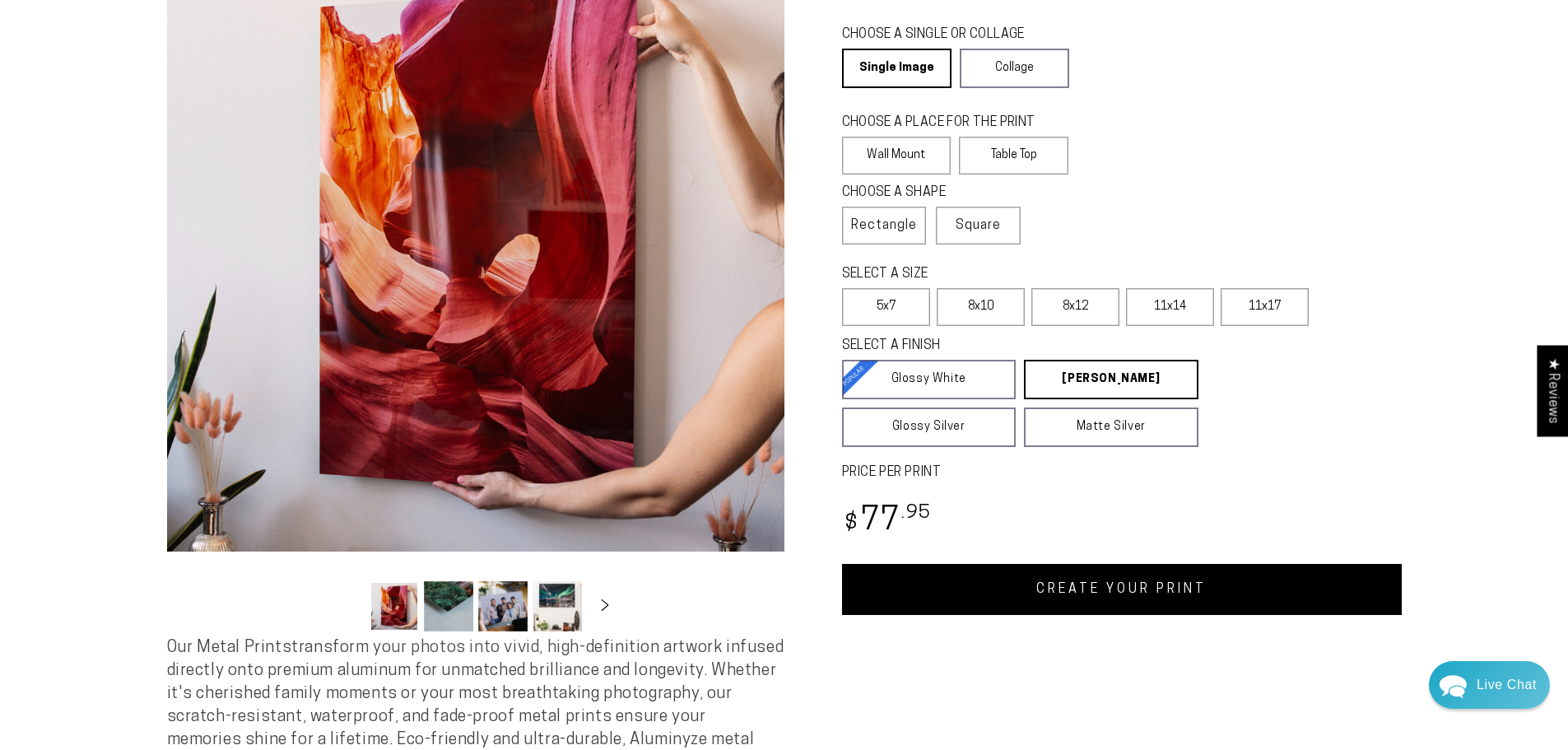
scroll to position [164, 0]
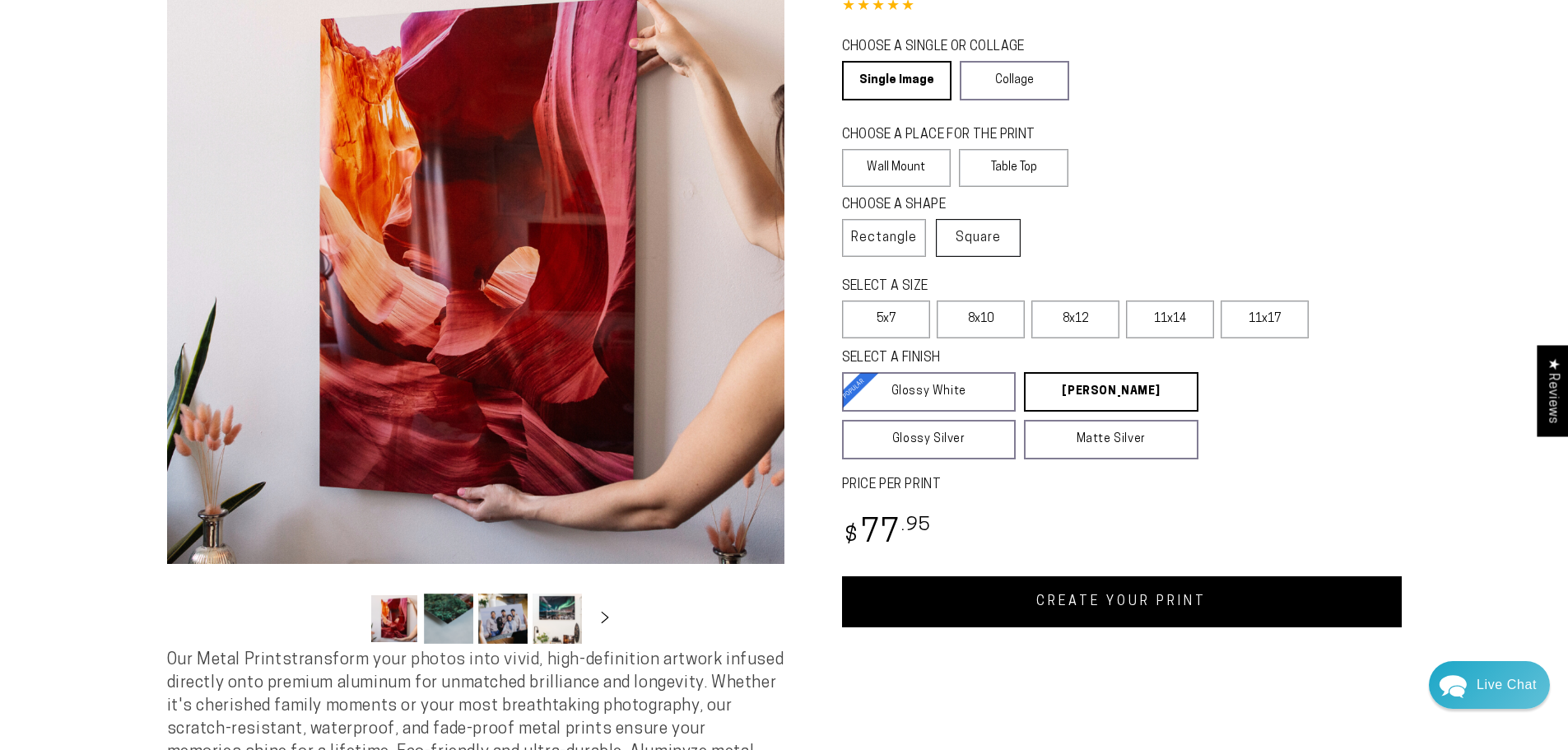
click at [981, 241] on span "Square" at bounding box center [979, 238] width 46 height 20
click at [893, 161] on label "Wall Mount" at bounding box center [896, 168] width 109 height 38
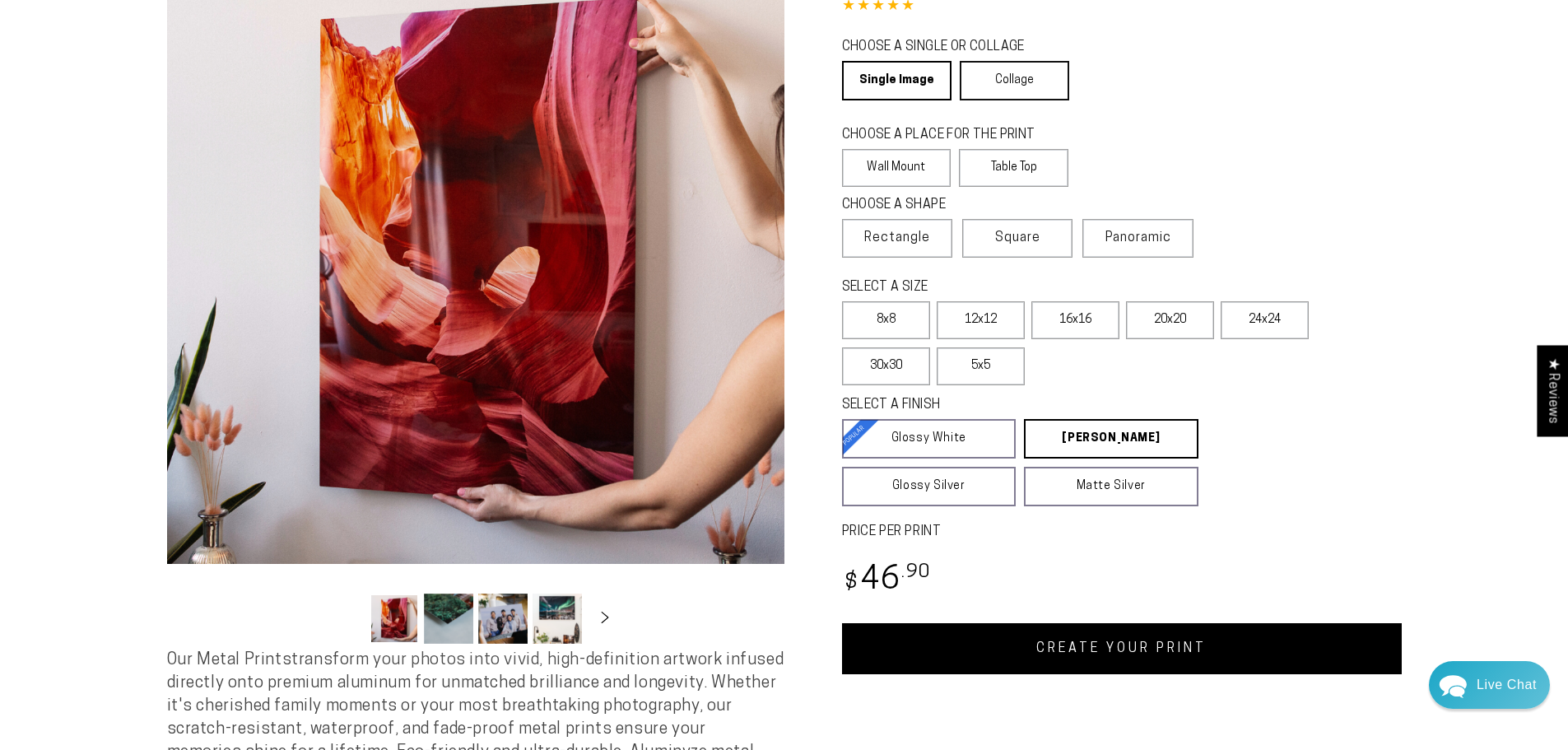
click at [1030, 85] on link "Collage" at bounding box center [1014, 81] width 109 height 40
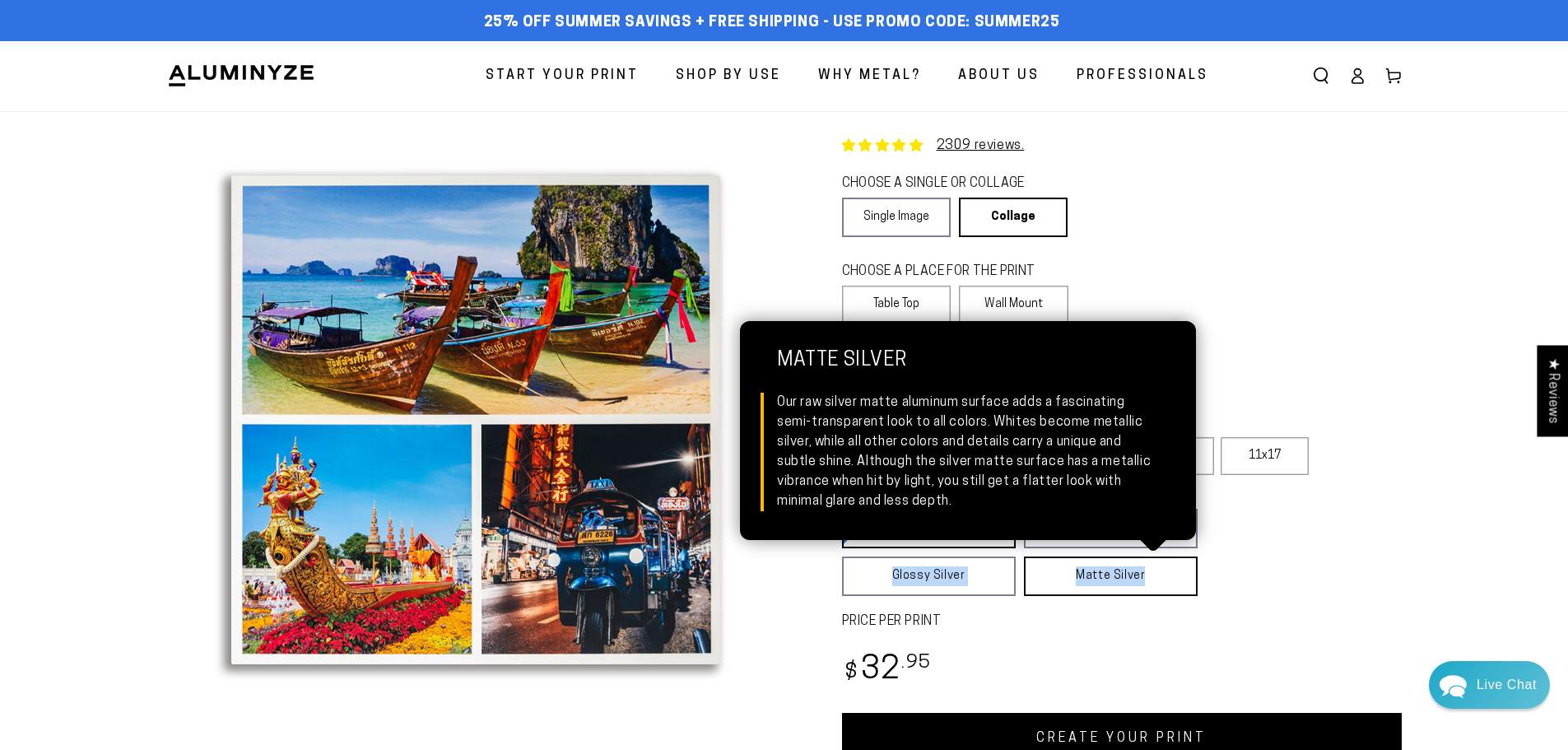
drag, startPoint x: 828, startPoint y: 532, endPoint x: 1135, endPoint y: 596, distance: 313.6
click at [1135, 596] on div "Collage Product 2309 reviews. CHOOSE A SINGLE OR COLLAGE Learn more Single Imag…" at bounding box center [1093, 437] width 618 height 653
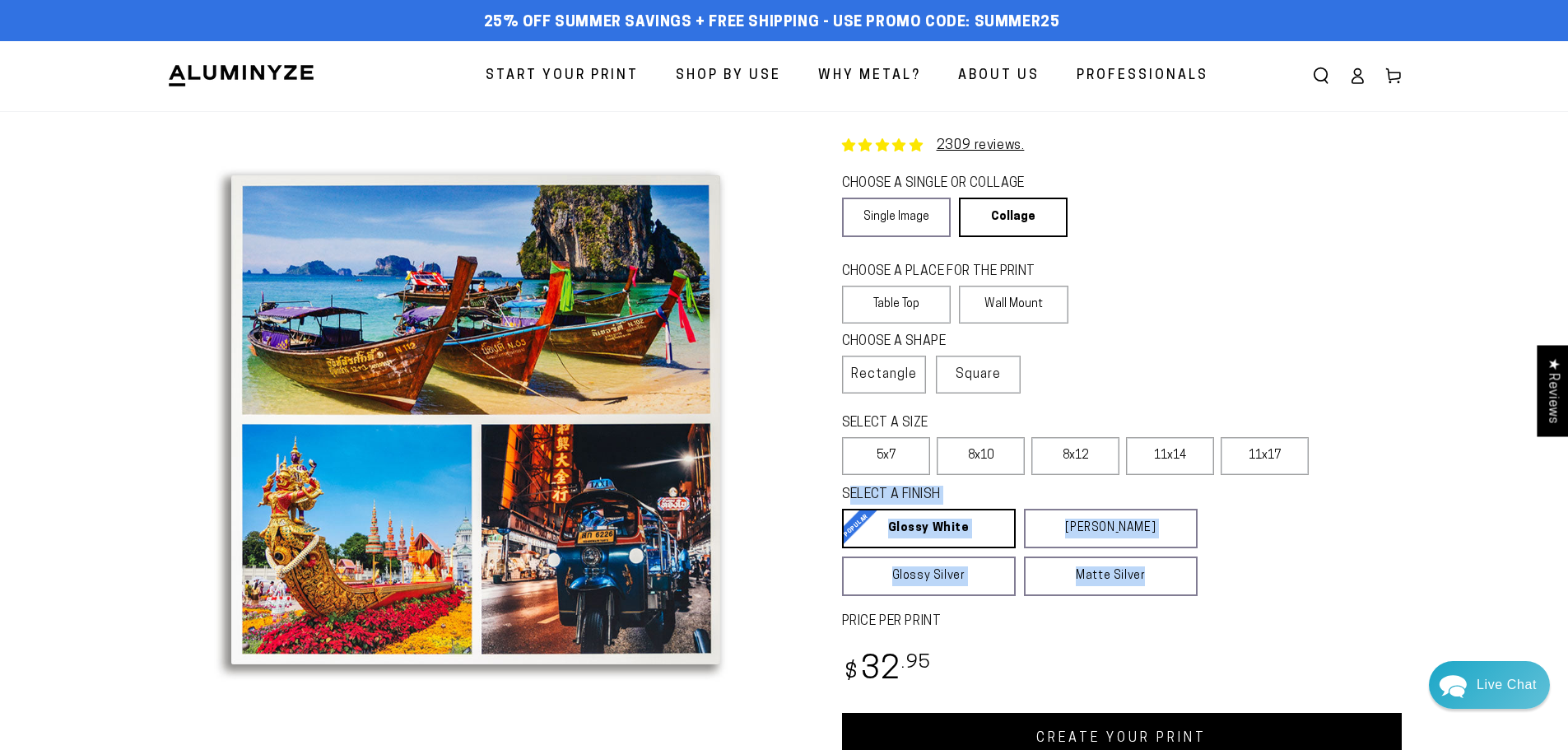
copy fieldset "SELECT A FINISH Learn more Glossy White Glossy White Our bright white glossy su…"
click at [1239, 624] on label "PRICE PER PRINT" at bounding box center [1121, 622] width 560 height 19
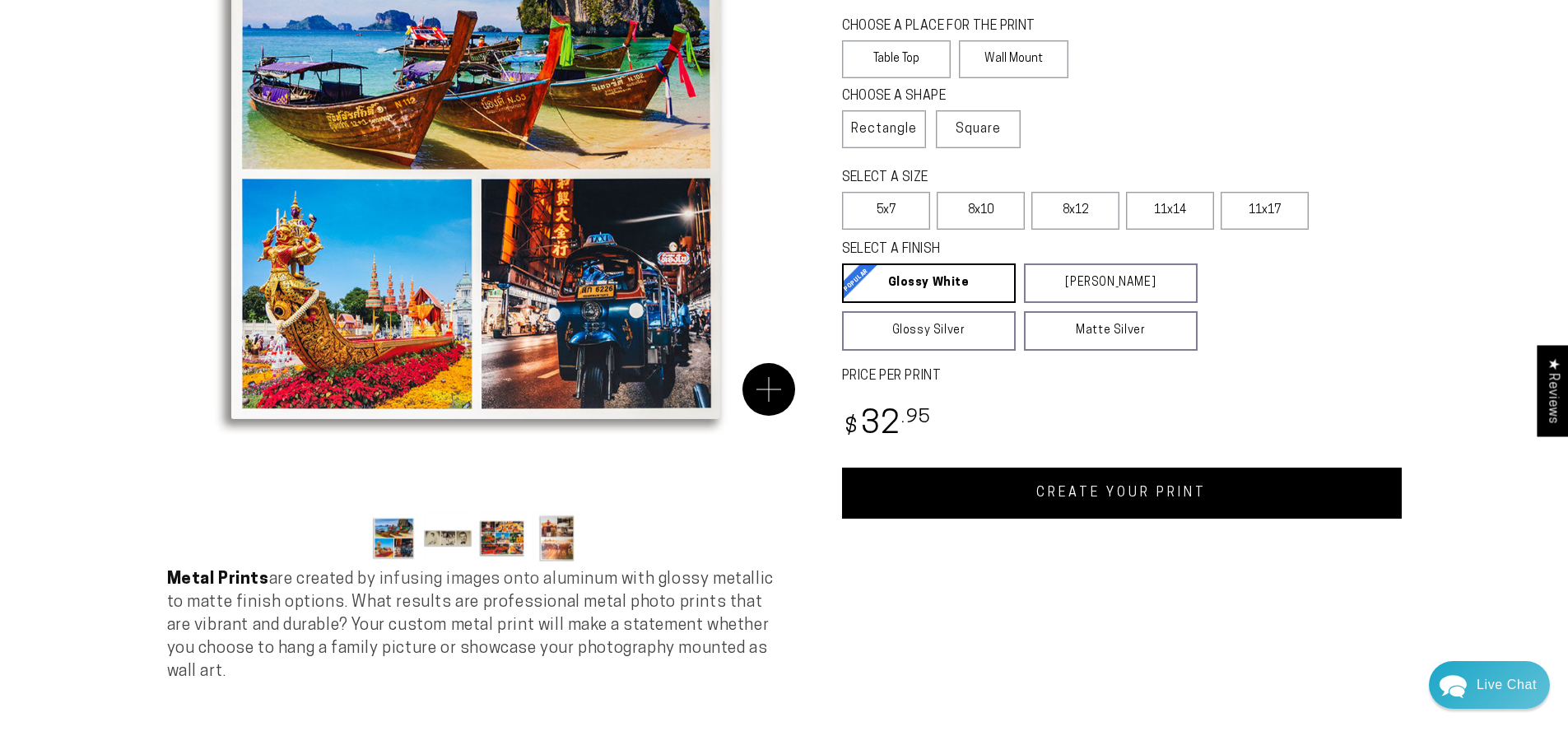
scroll to position [247, 0]
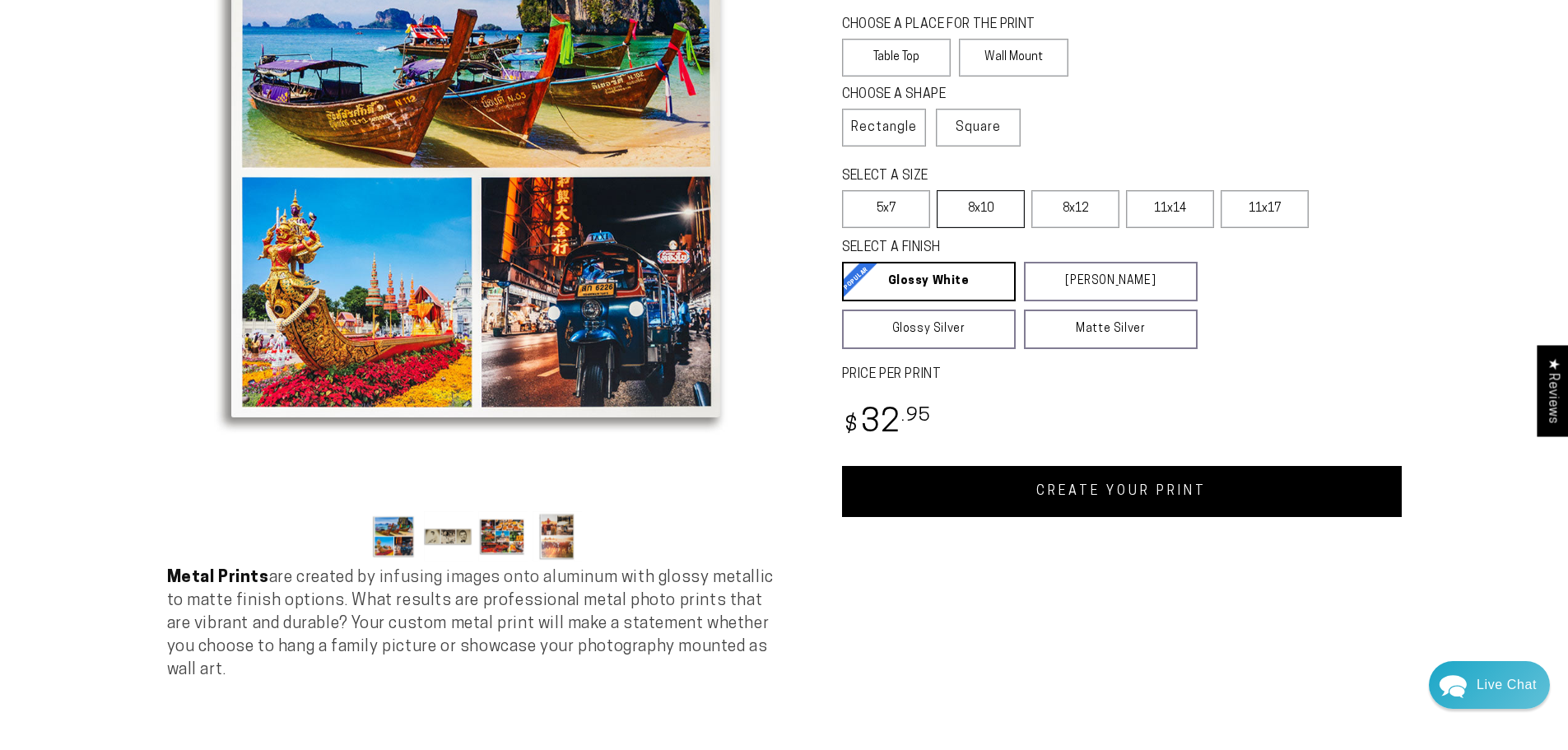
click at [962, 212] on label "8x10" at bounding box center [981, 209] width 88 height 38
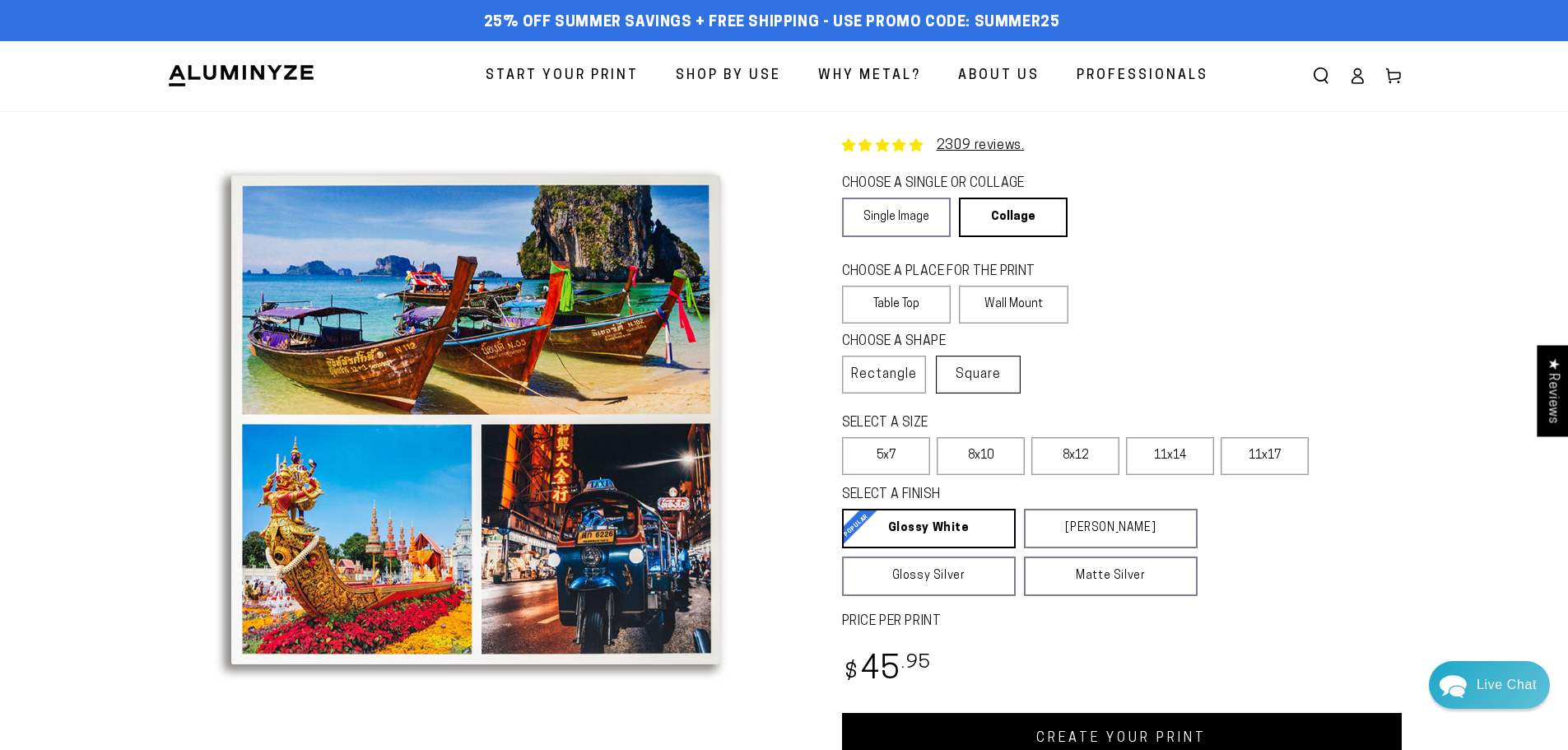
click at [996, 358] on label "Square" at bounding box center [978, 375] width 85 height 38
click at [875, 366] on span "Rectangle" at bounding box center [884, 375] width 66 height 20
click at [874, 198] on link "Single Image" at bounding box center [896, 218] width 108 height 40
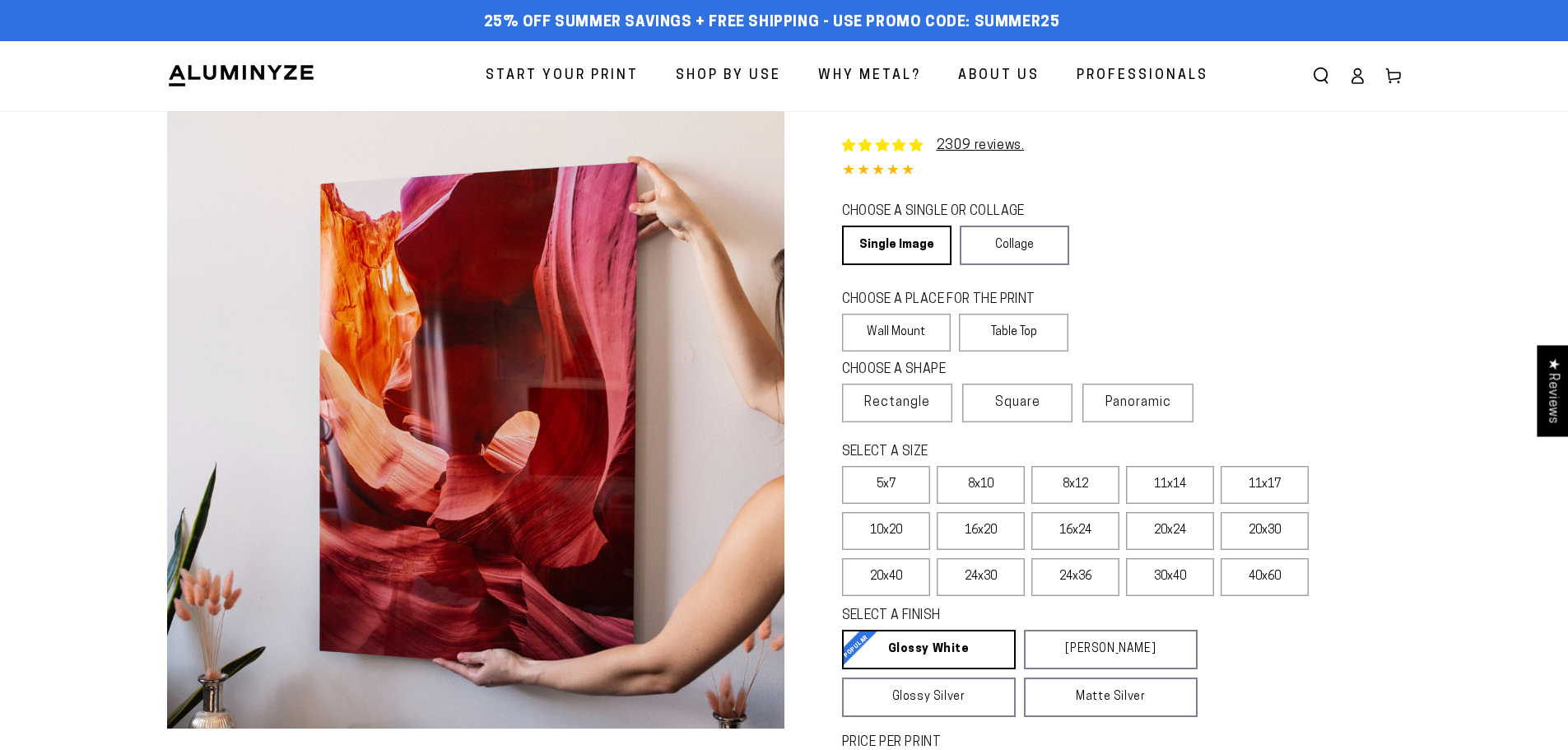
select select "**********"
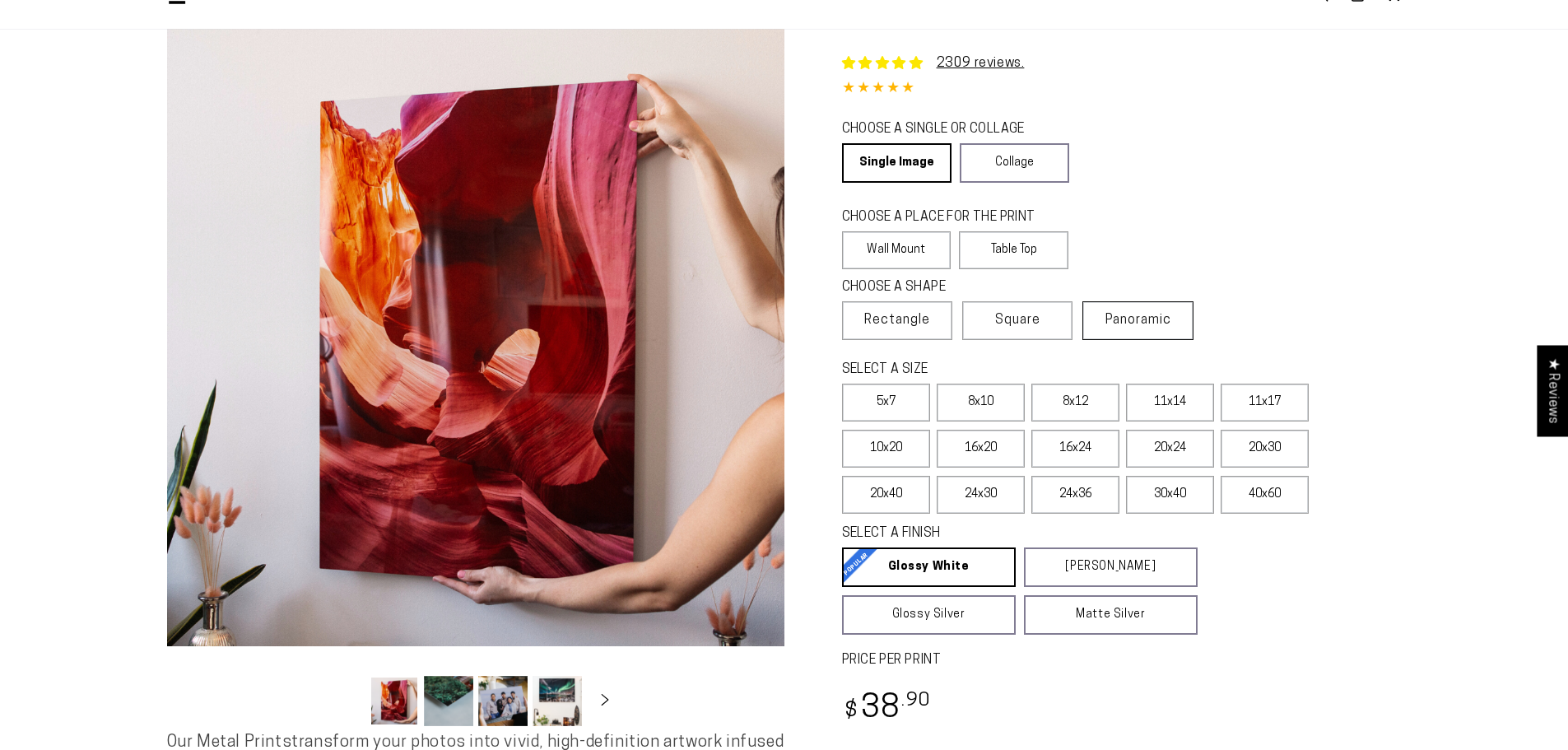
click at [1138, 318] on span "Panoramic" at bounding box center [1138, 320] width 66 height 13
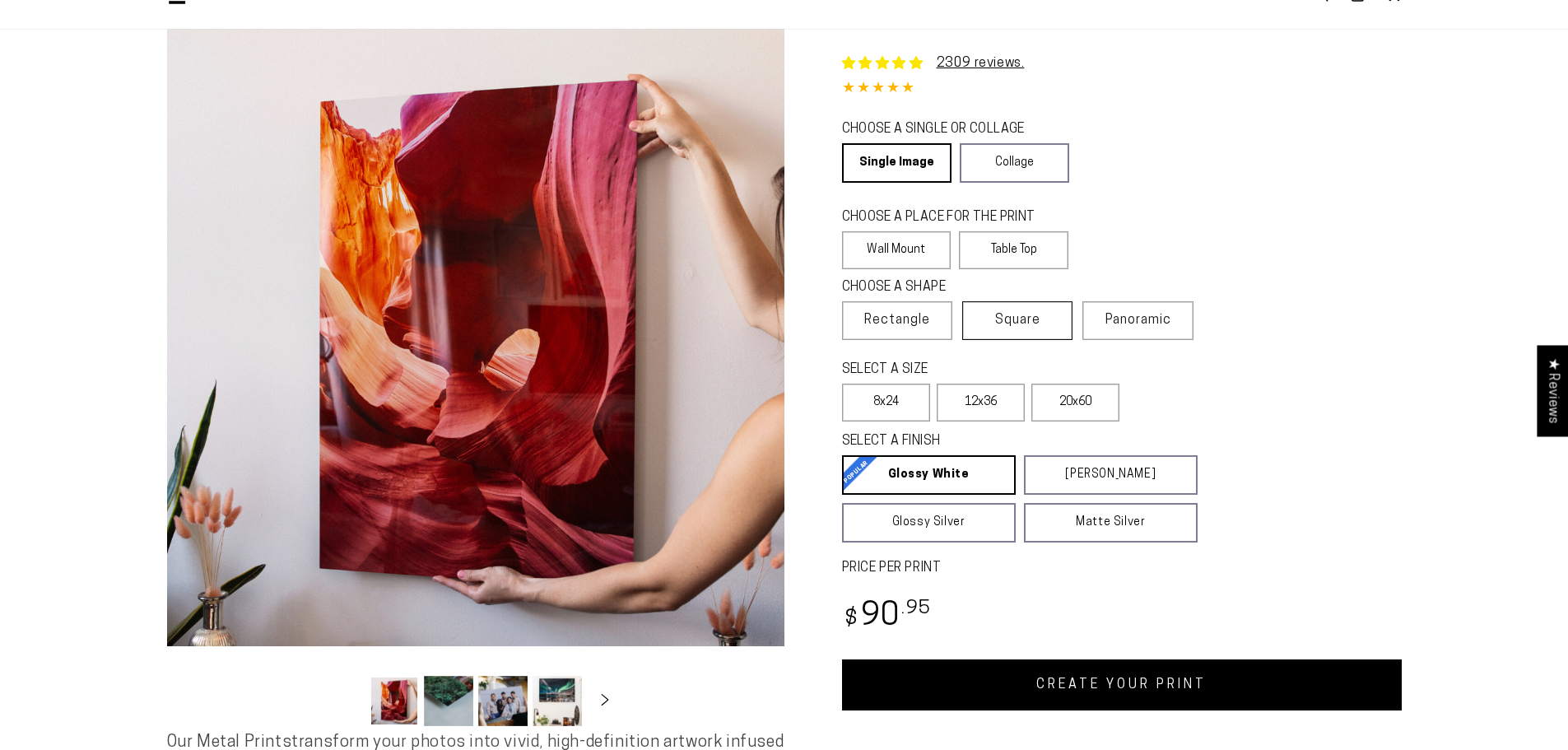
click at [1036, 318] on span "Square" at bounding box center [1018, 320] width 46 height 20
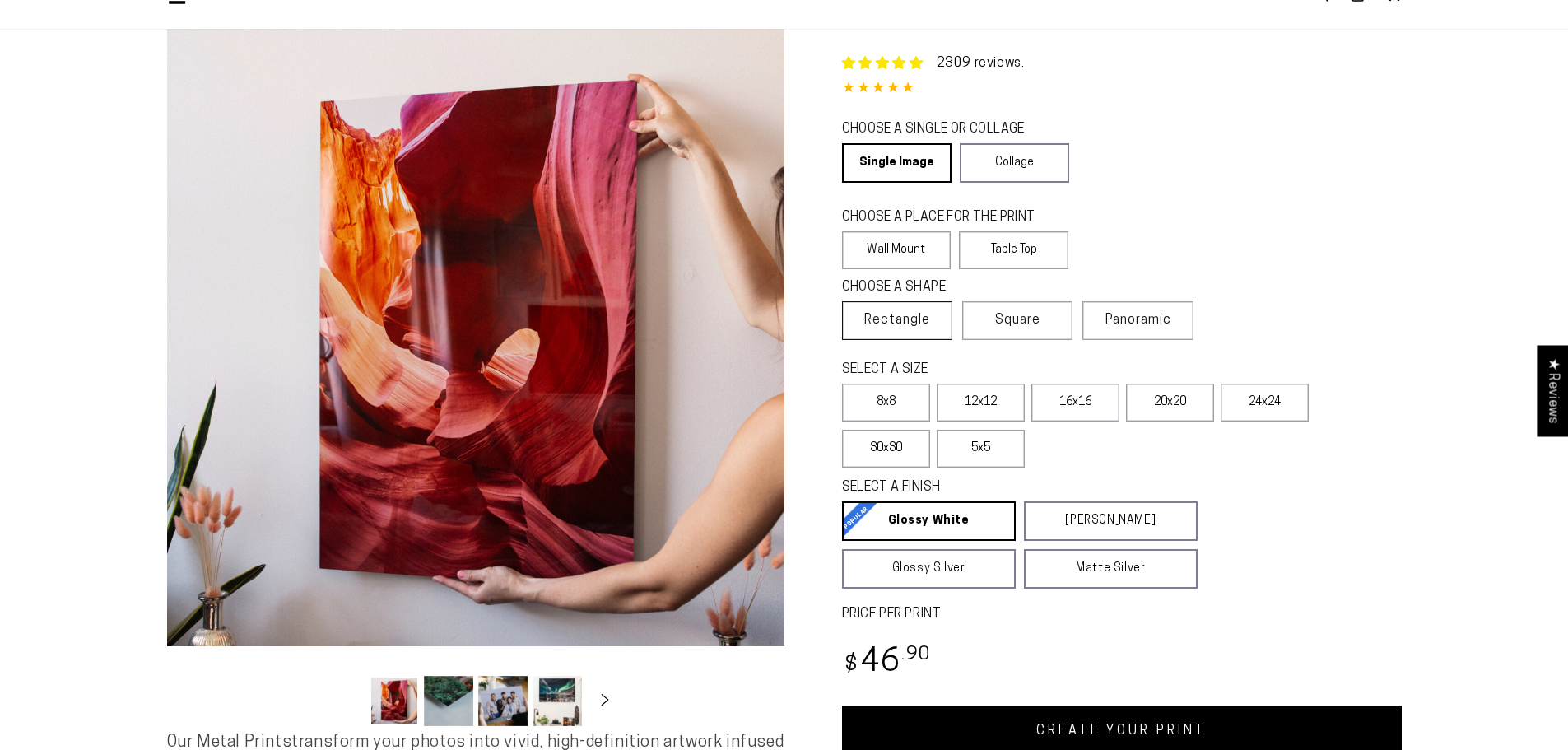
click at [899, 321] on span "Rectangle" at bounding box center [896, 320] width 66 height 20
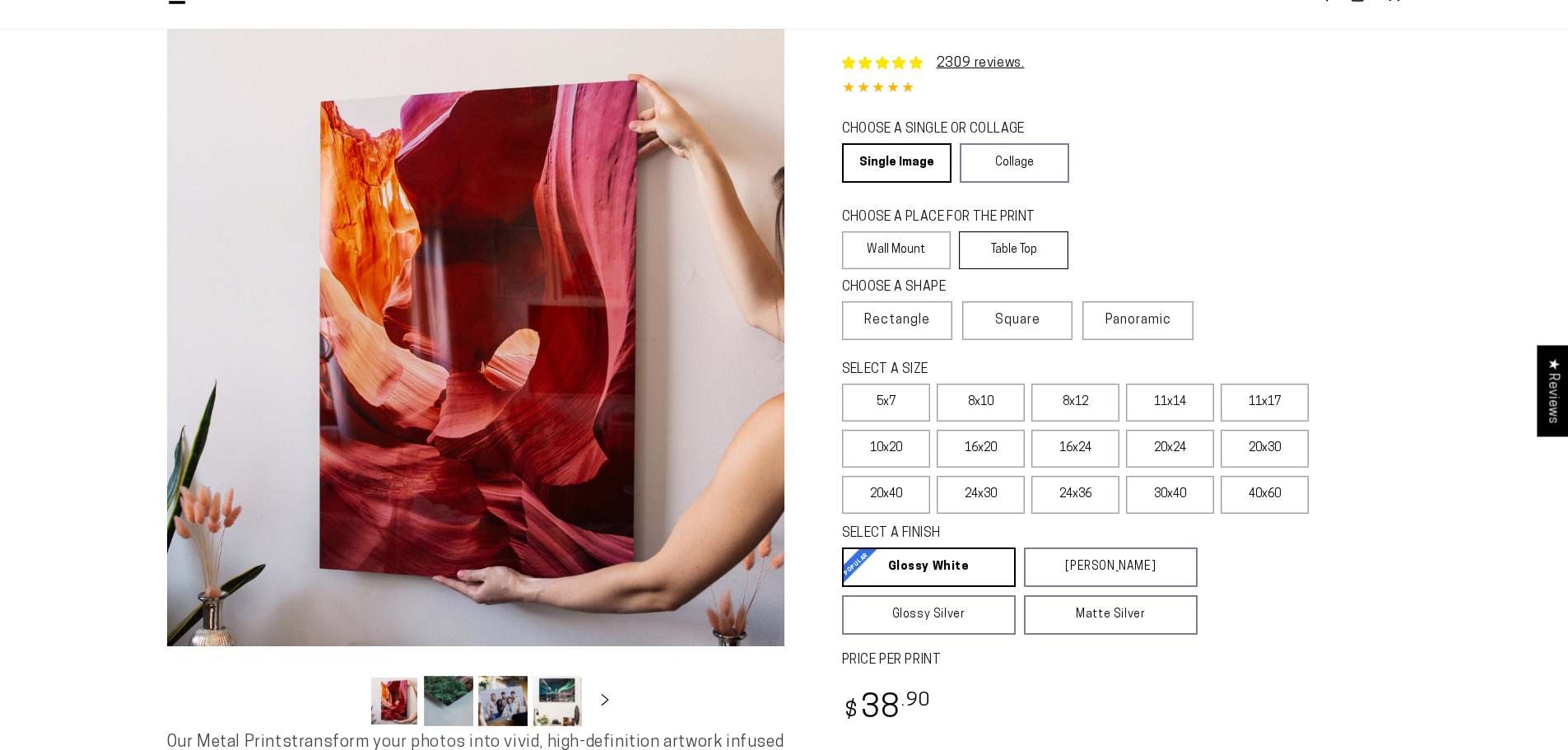
click at [986, 234] on label "Table Top" at bounding box center [1013, 250] width 109 height 38
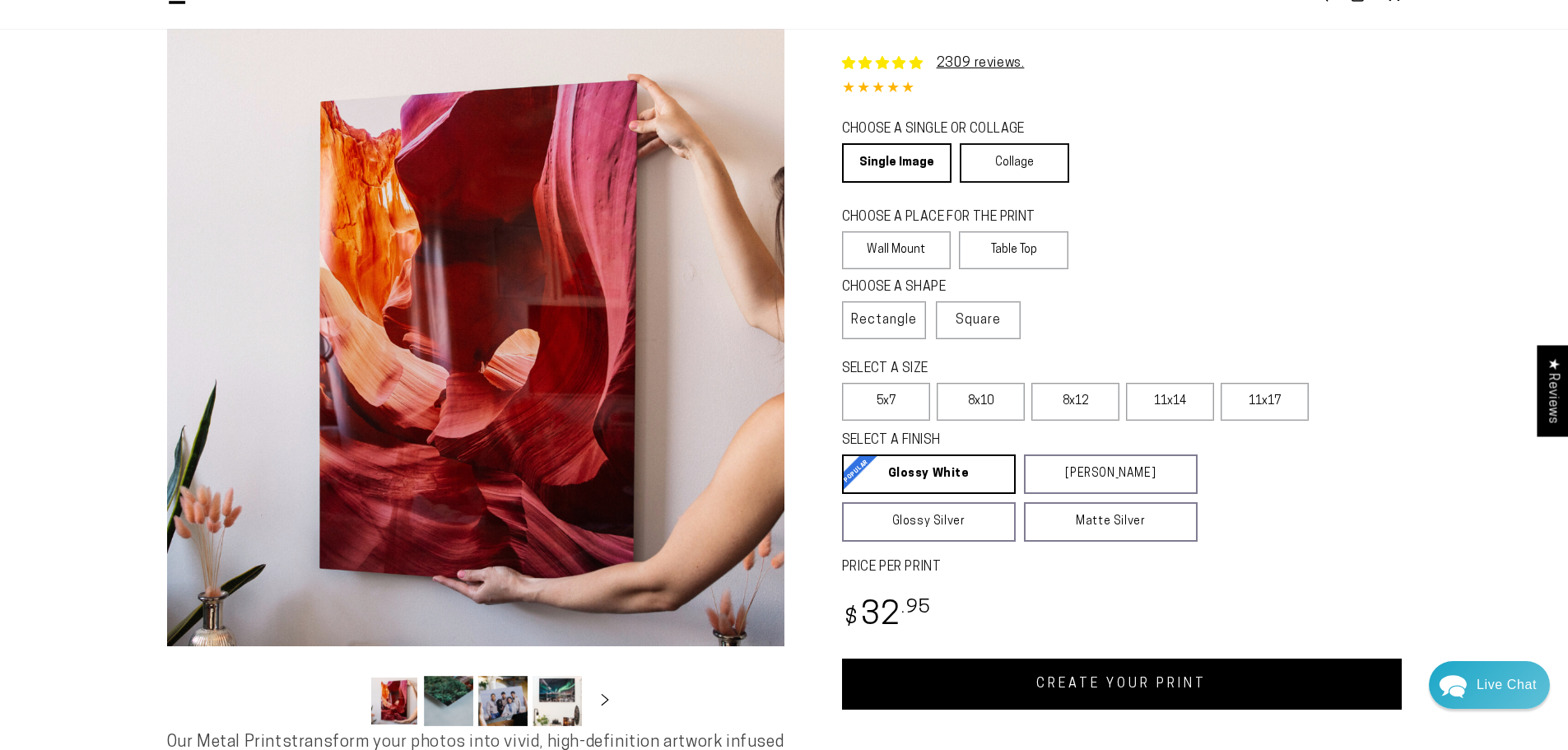
click at [1004, 157] on link "Collage" at bounding box center [1014, 163] width 109 height 40
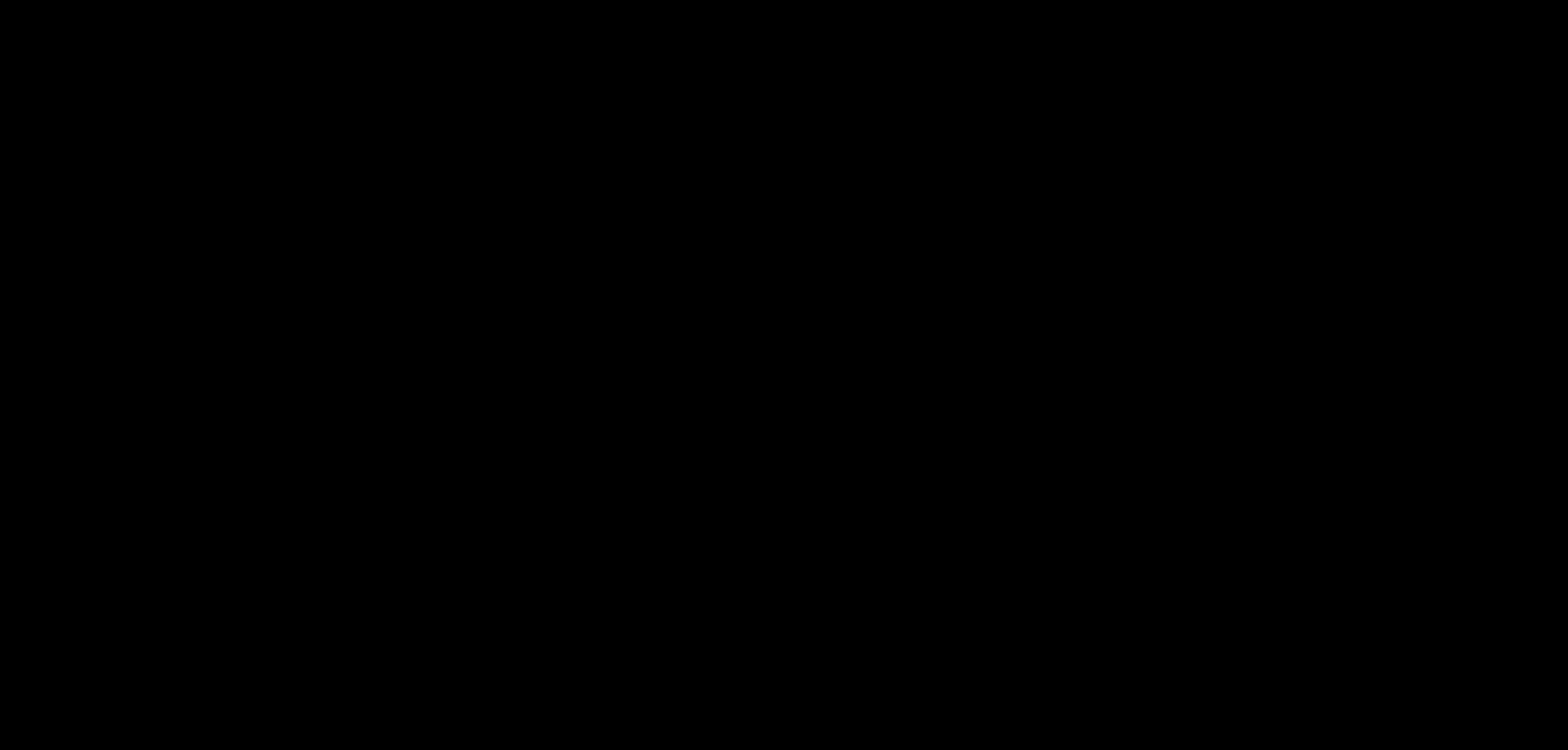
click at [854, 177] on body at bounding box center [784, 375] width 1568 height 750
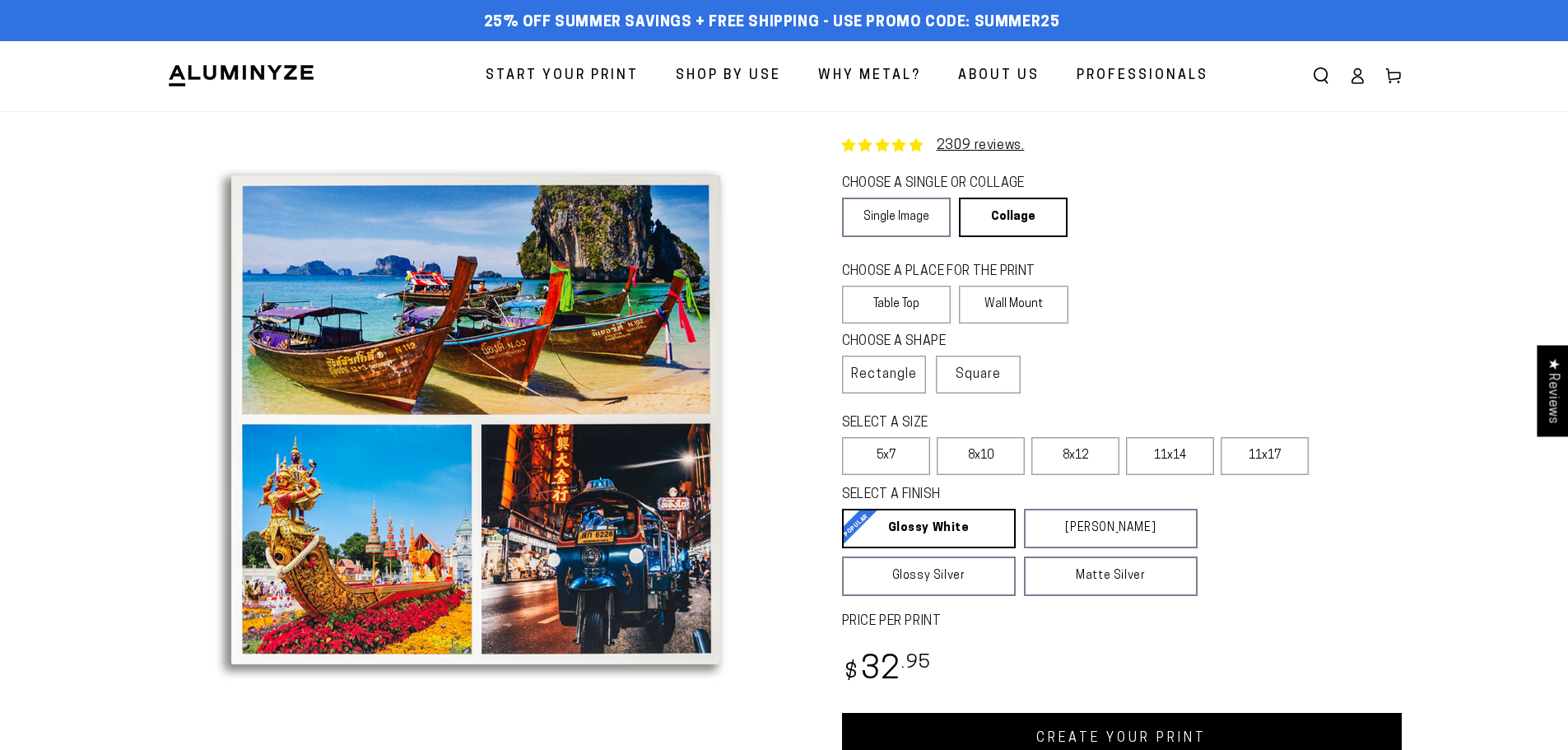
scroll to position [83, 0]
